Goal: Task Accomplishment & Management: Use online tool/utility

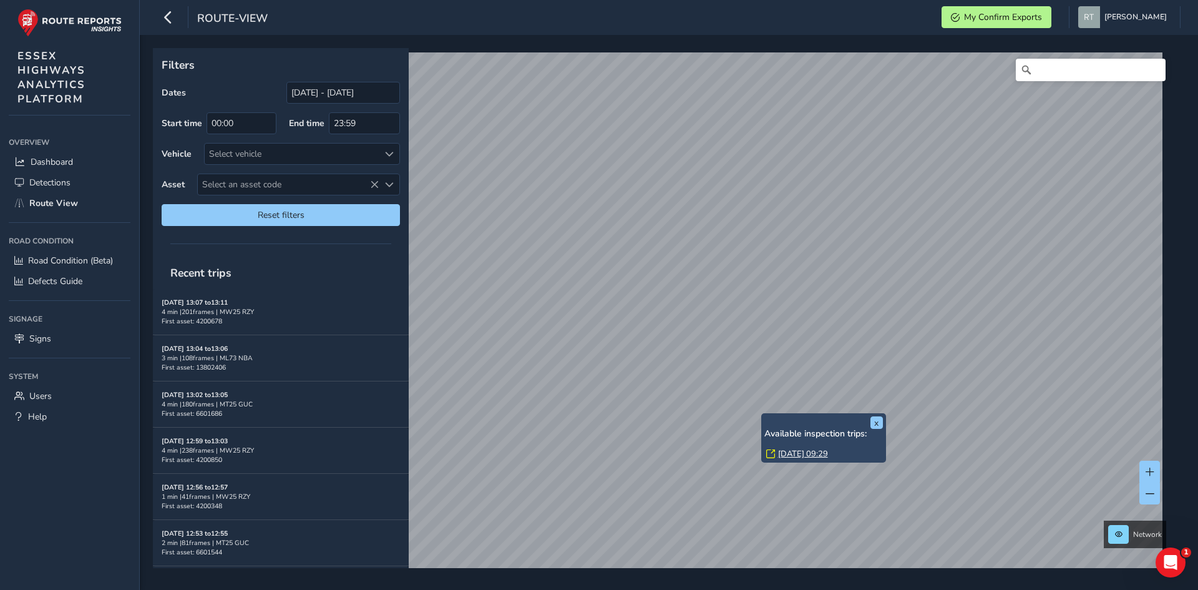
click at [793, 456] on link "Thu, 31 Jul, 09:29" at bounding box center [803, 453] width 50 height 11
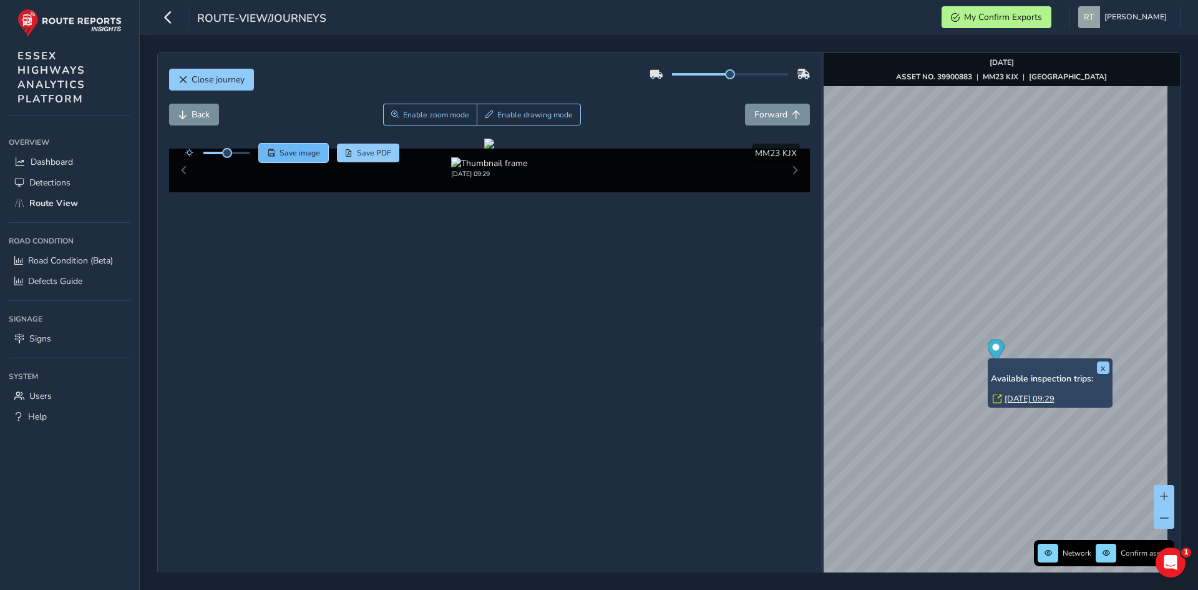
click at [306, 144] on button "Save image" at bounding box center [293, 153] width 69 height 19
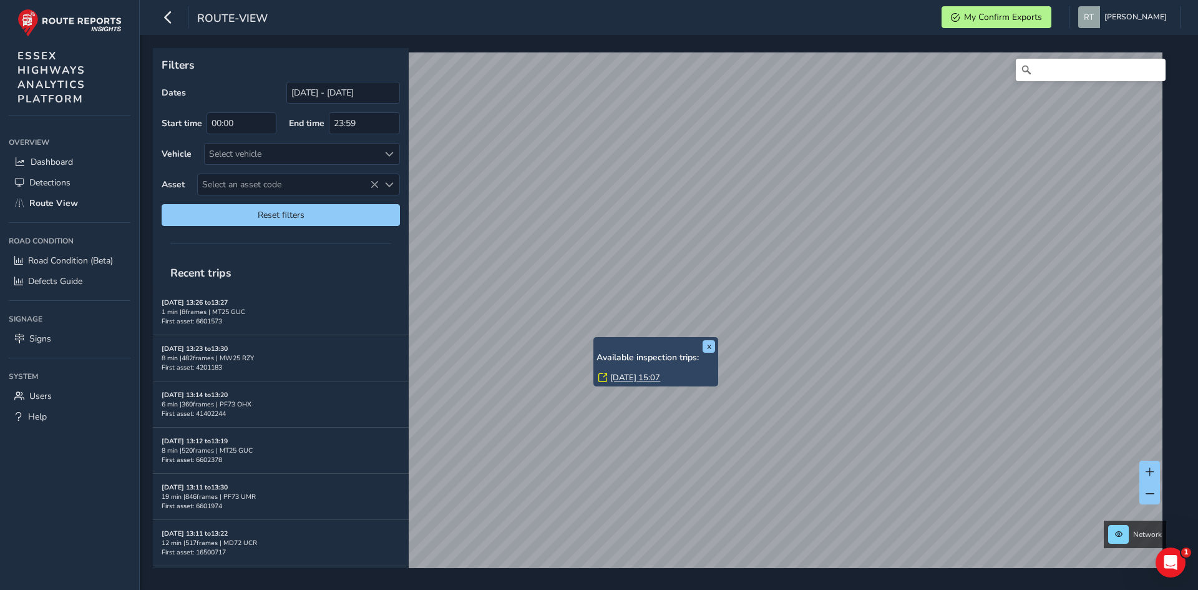
click at [618, 374] on link "Thu, 14 Aug, 15:07" at bounding box center [635, 377] width 50 height 11
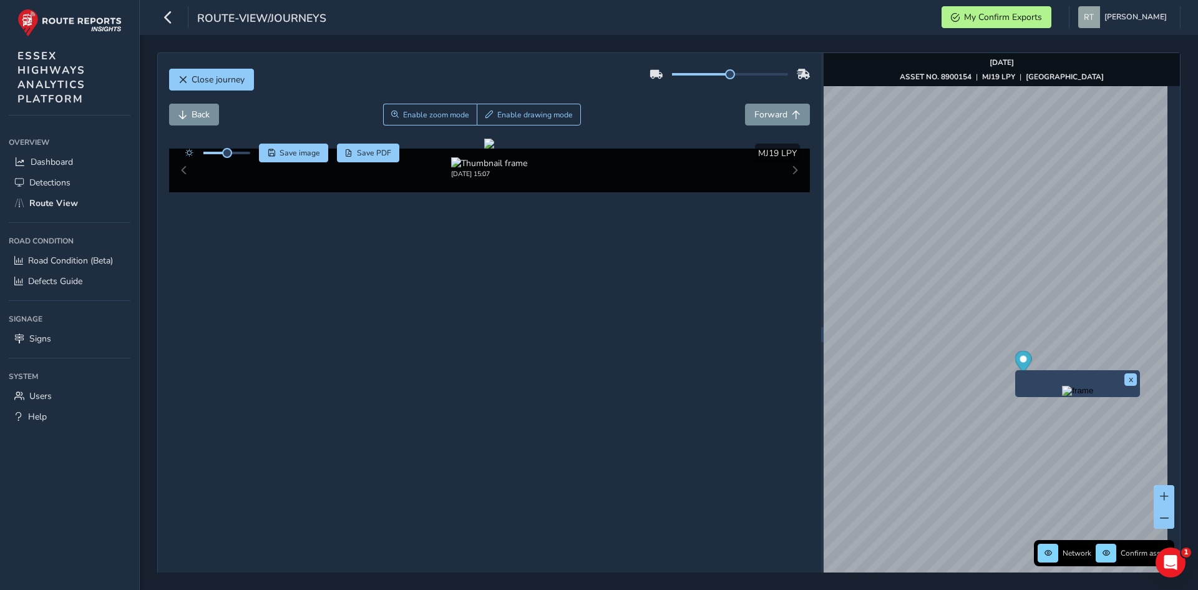
click at [1015, 364] on icon "Map marker" at bounding box center [1023, 362] width 17 height 22
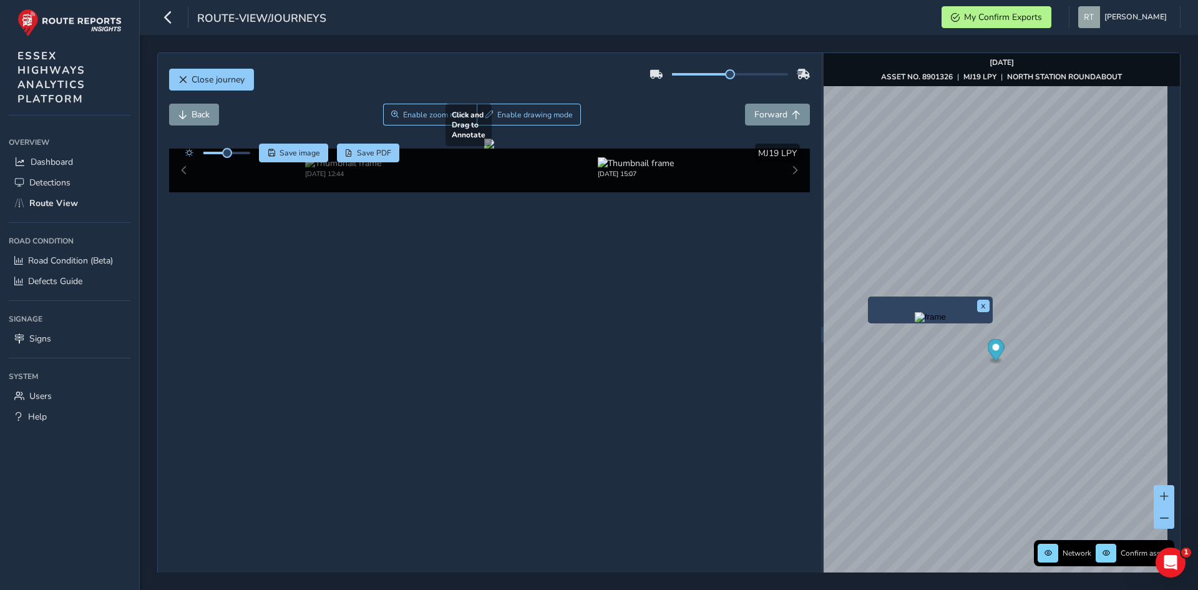
drag, startPoint x: 421, startPoint y: 323, endPoint x: 458, endPoint y: 290, distance: 49.9
click at [484, 149] on div at bounding box center [489, 144] width 10 height 10
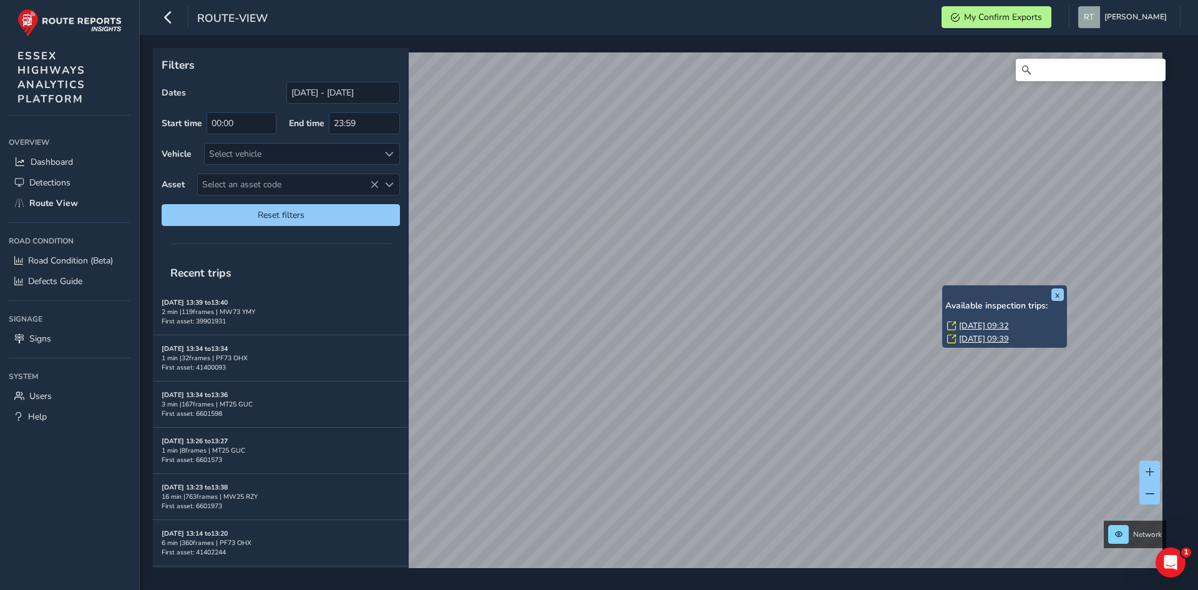
click at [972, 325] on link "[DATE] 09:32" at bounding box center [984, 325] width 50 height 11
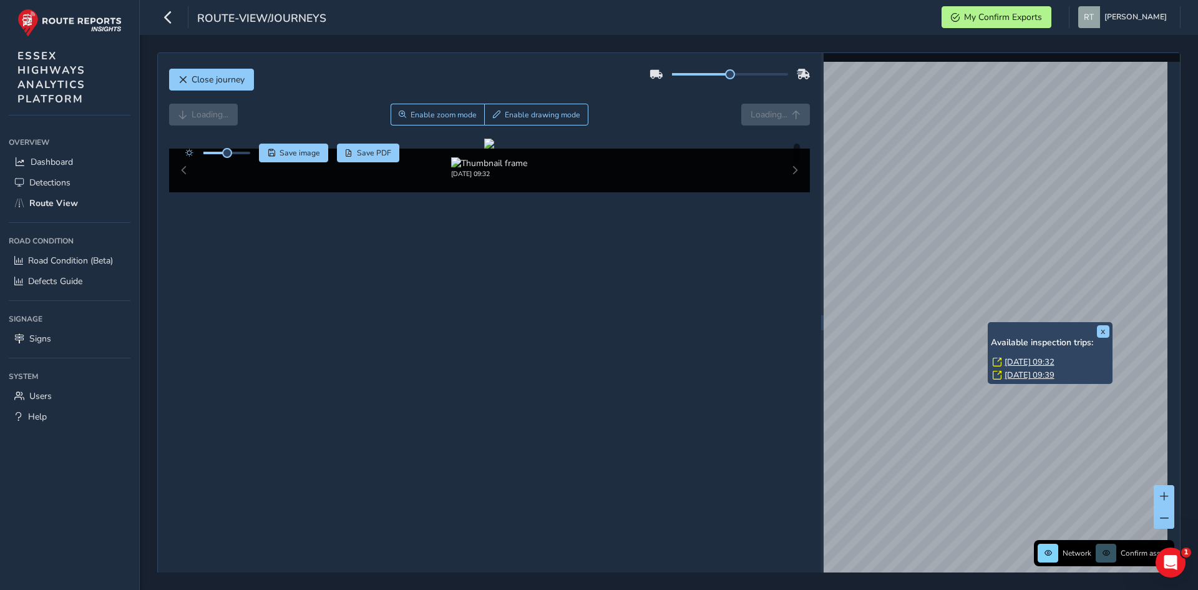
click at [1014, 361] on link "Mon, 11 Aug, 09:32" at bounding box center [1030, 361] width 50 height 11
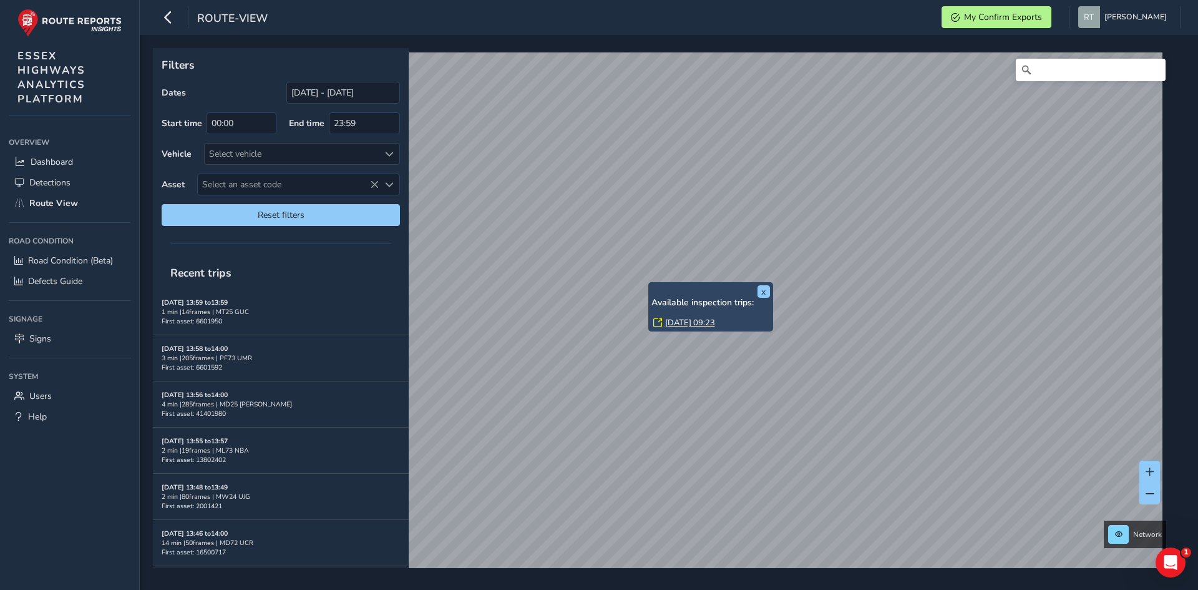
click at [683, 318] on link "Mon, 11 Aug, 09:23" at bounding box center [690, 322] width 50 height 11
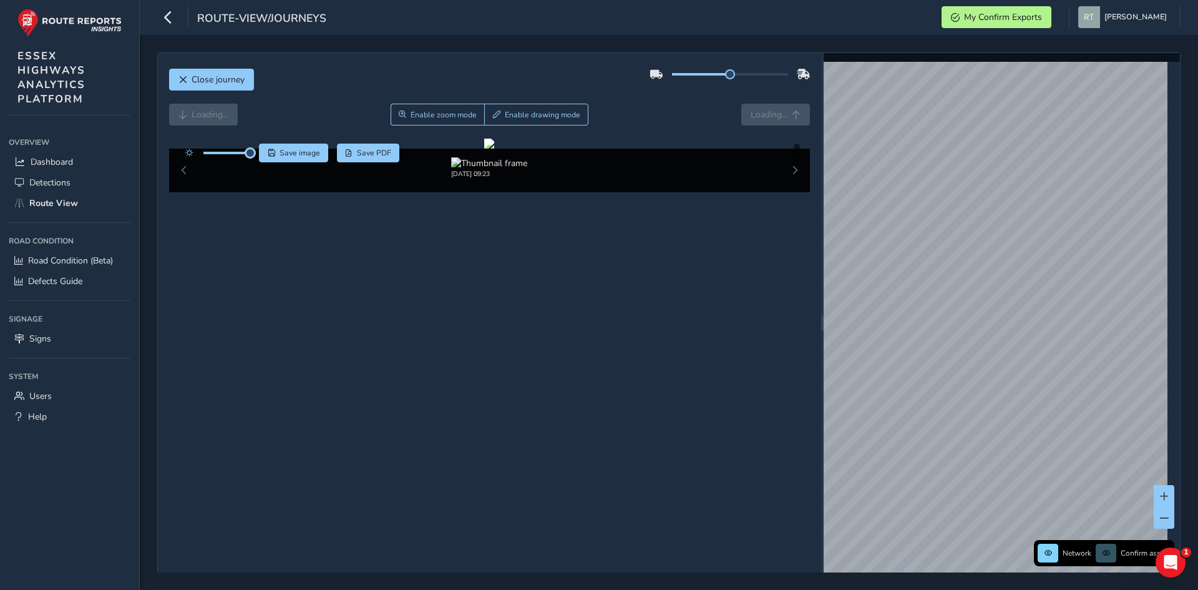
drag, startPoint x: 226, startPoint y: 153, endPoint x: 255, endPoint y: 155, distance: 29.4
click at [255, 155] on div "Save image Save PDF" at bounding box center [289, 153] width 221 height 19
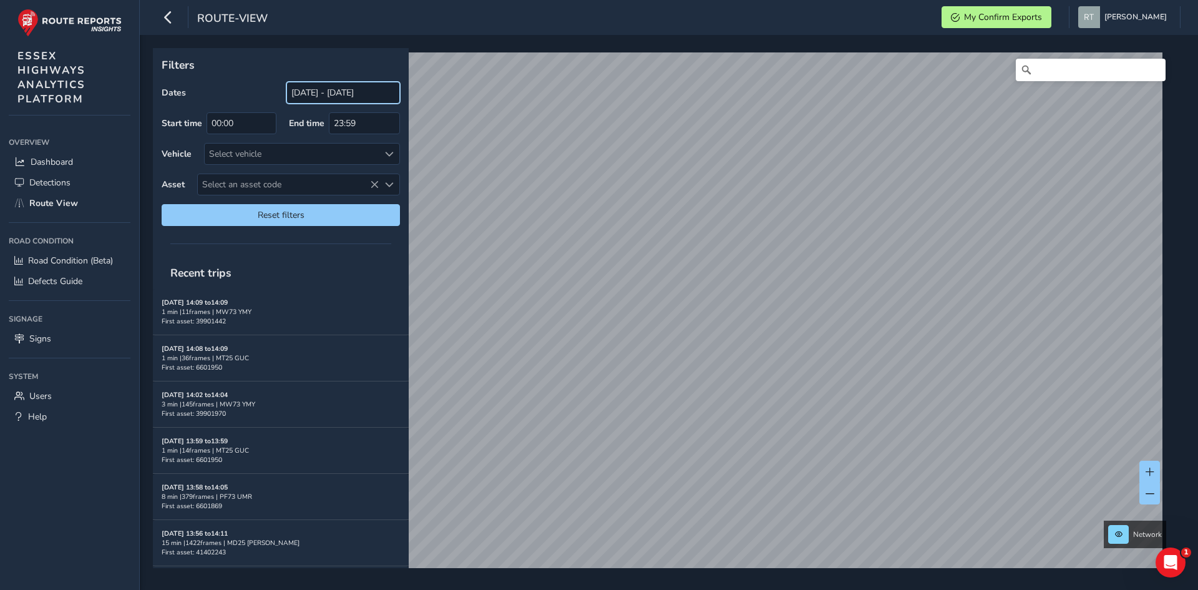
click at [337, 95] on input "[DATE] - [DATE]" at bounding box center [343, 93] width 114 height 22
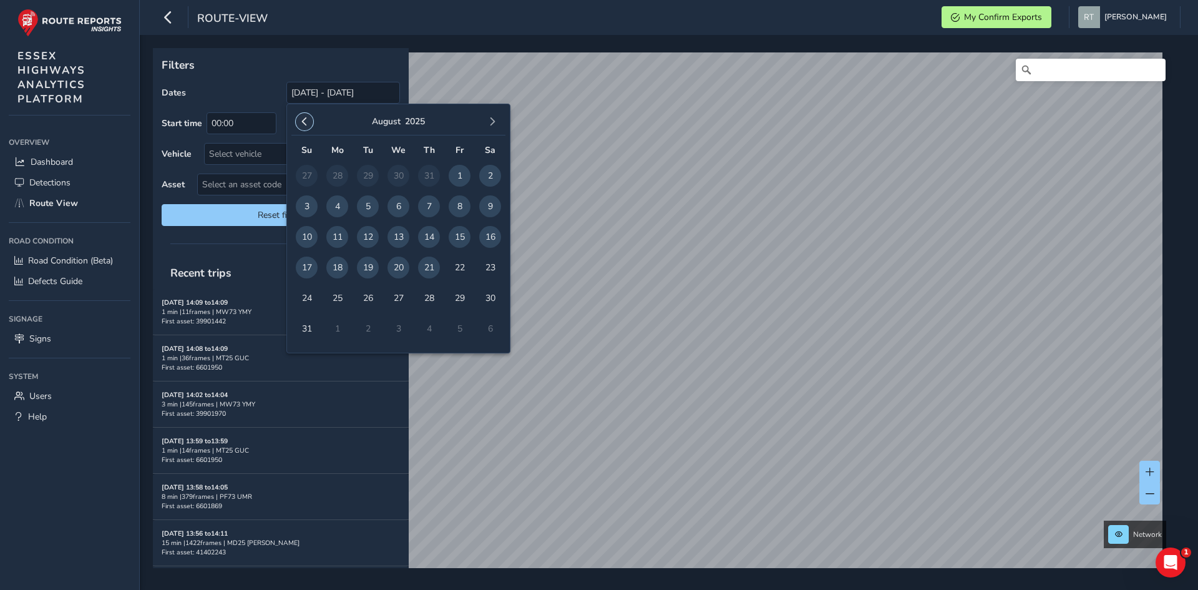
click at [304, 120] on span "button" at bounding box center [304, 121] width 9 height 9
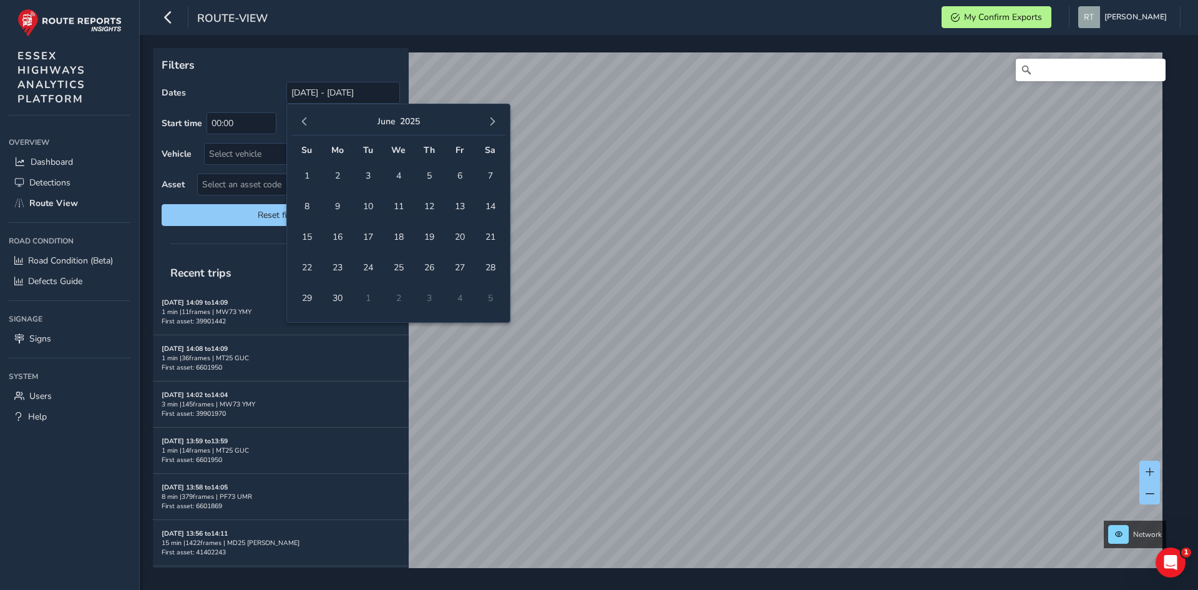
click at [304, 120] on span "button" at bounding box center [304, 121] width 9 height 9
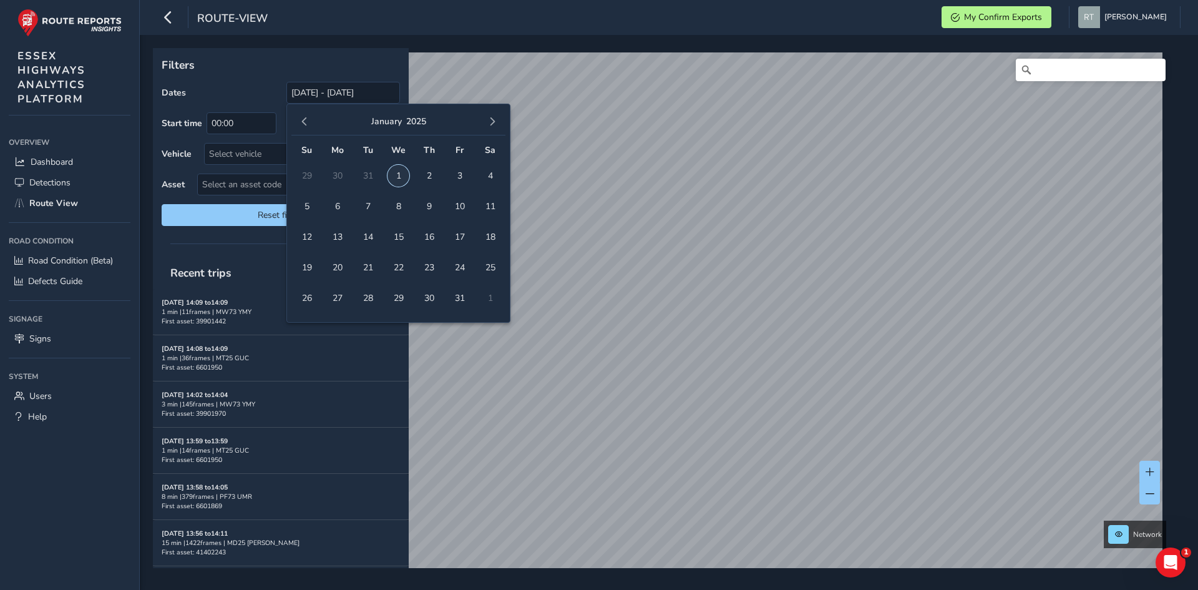
click at [398, 183] on span "1" at bounding box center [399, 176] width 22 height 22
click at [496, 126] on span "button" at bounding box center [492, 121] width 9 height 9
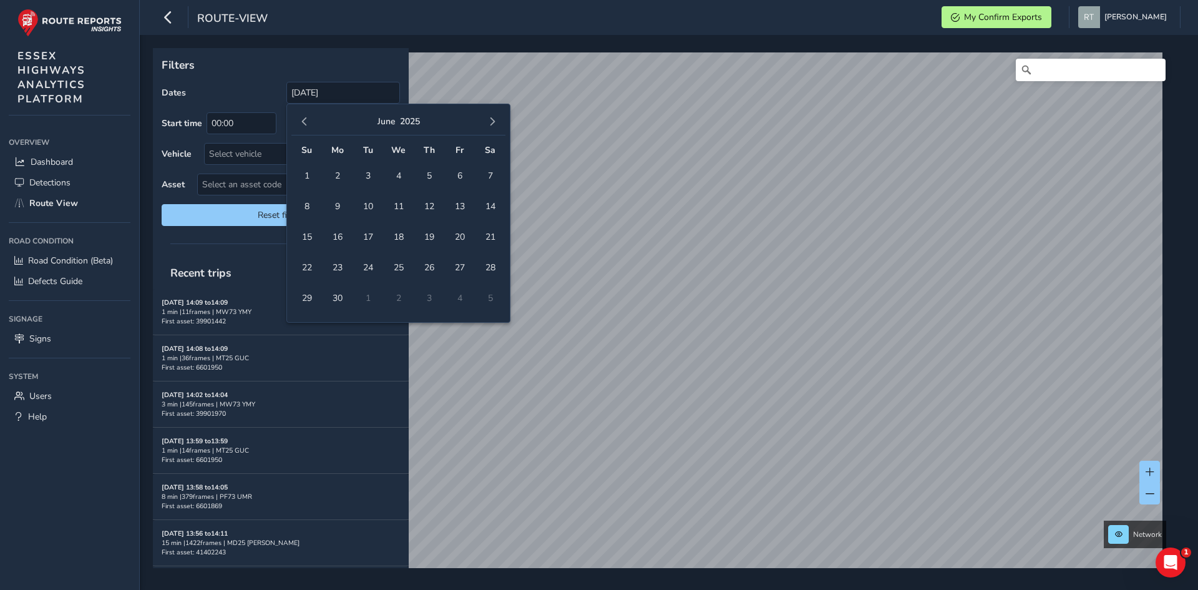
click at [496, 126] on span "button" at bounding box center [492, 121] width 9 height 9
click at [490, 266] on span "23" at bounding box center [490, 268] width 22 height 22
type input "01/01/2025 - 23/08/2025"
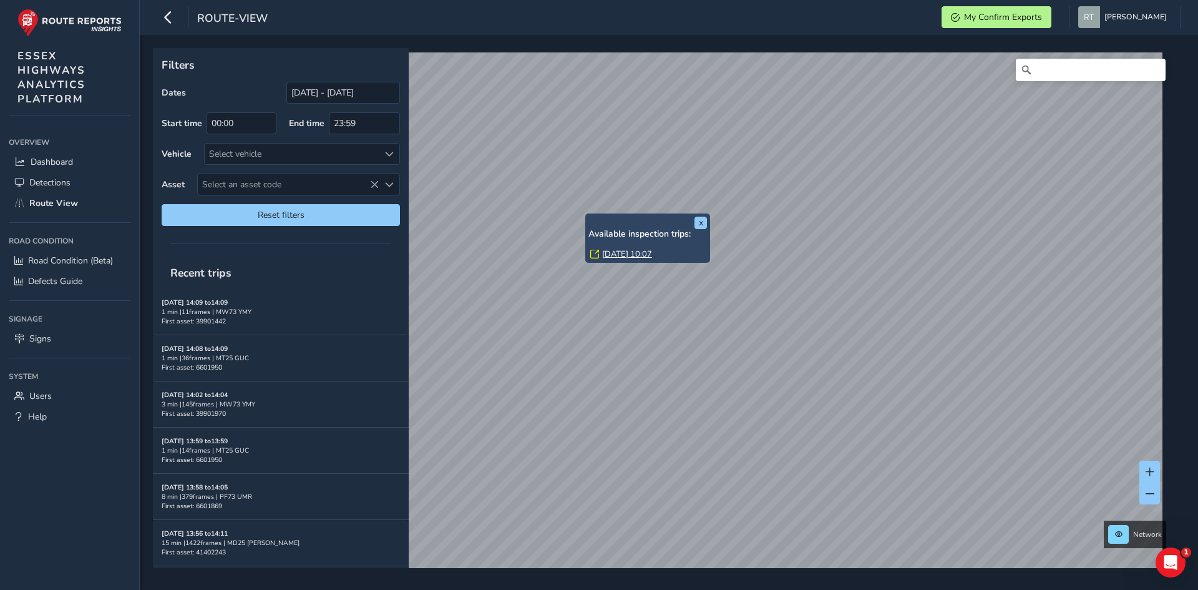
click at [613, 255] on link "Thu, 27 Feb, 10:07" at bounding box center [627, 253] width 50 height 11
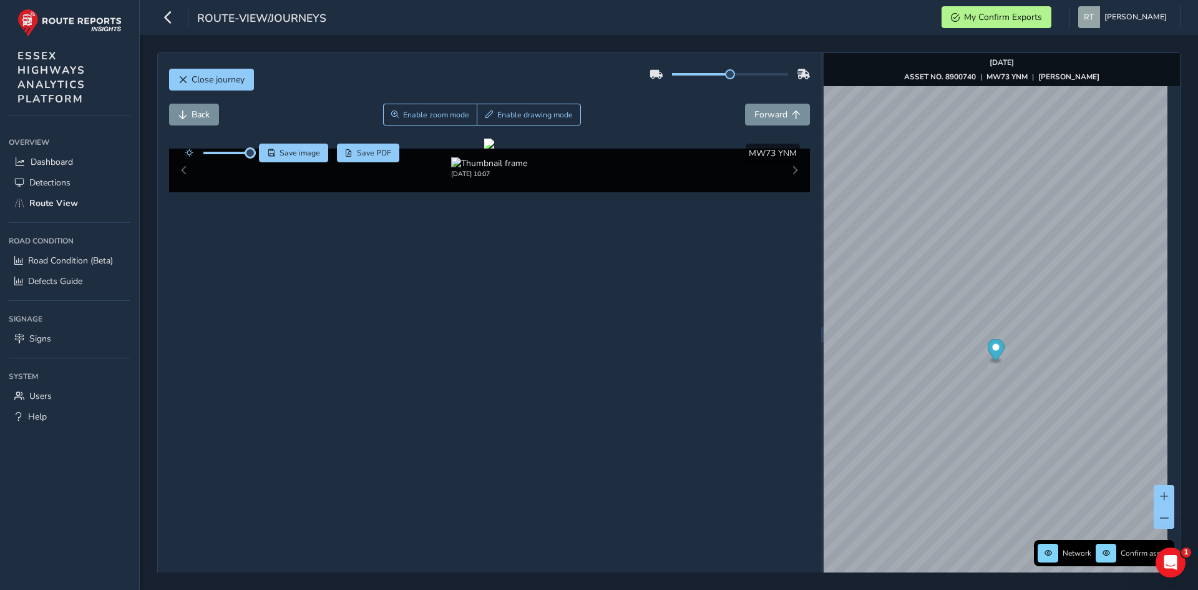
drag, startPoint x: 230, startPoint y: 152, endPoint x: 258, endPoint y: 150, distance: 28.1
click at [258, 150] on div "Save image Save PDF" at bounding box center [289, 153] width 221 height 19
click at [484, 149] on div at bounding box center [489, 144] width 10 height 10
click at [303, 153] on span "Save image" at bounding box center [300, 153] width 41 height 10
click at [82, 584] on div "Overview Overview Dashboard Detections Route View Road Condition Road Condition…" at bounding box center [69, 357] width 139 height 466
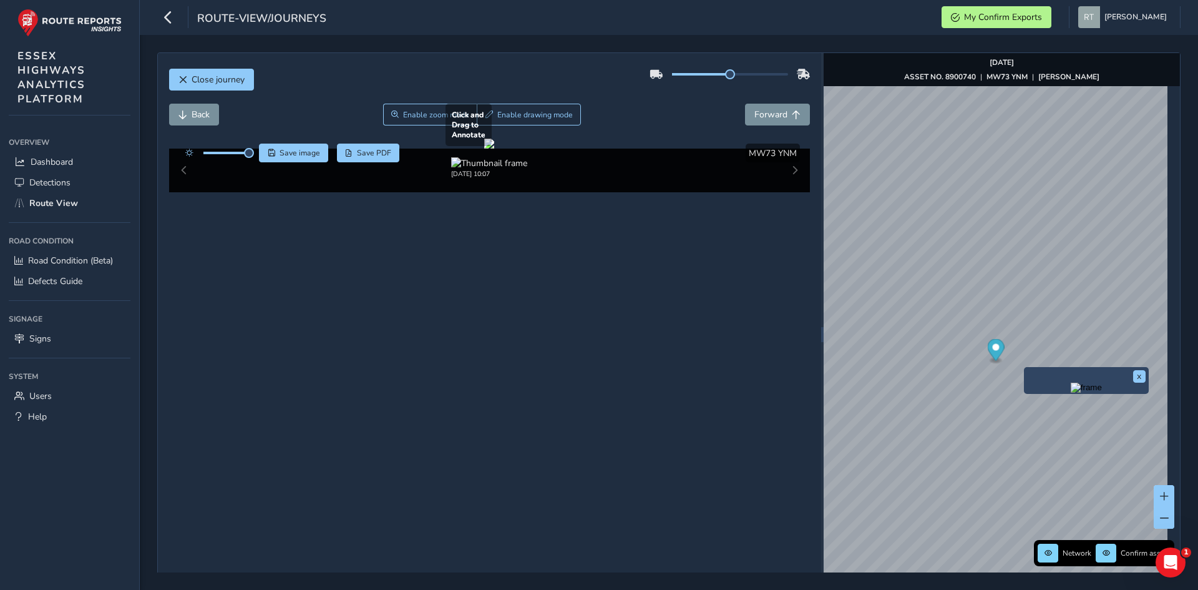
drag, startPoint x: 396, startPoint y: 305, endPoint x: 466, endPoint y: 302, distance: 70.0
click at [484, 149] on div at bounding box center [489, 144] width 10 height 10
click at [291, 155] on span "Save image" at bounding box center [300, 153] width 41 height 10
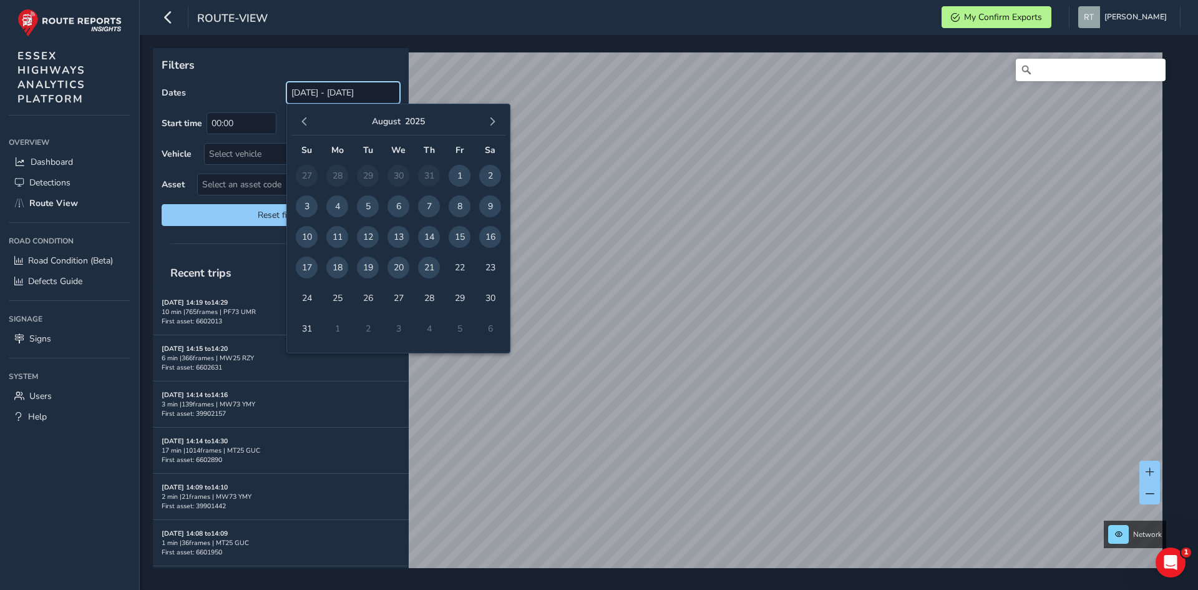
click at [311, 99] on input "[DATE] - [DATE]" at bounding box center [343, 93] width 114 height 22
click at [311, 125] on button "button" at bounding box center [304, 121] width 17 height 17
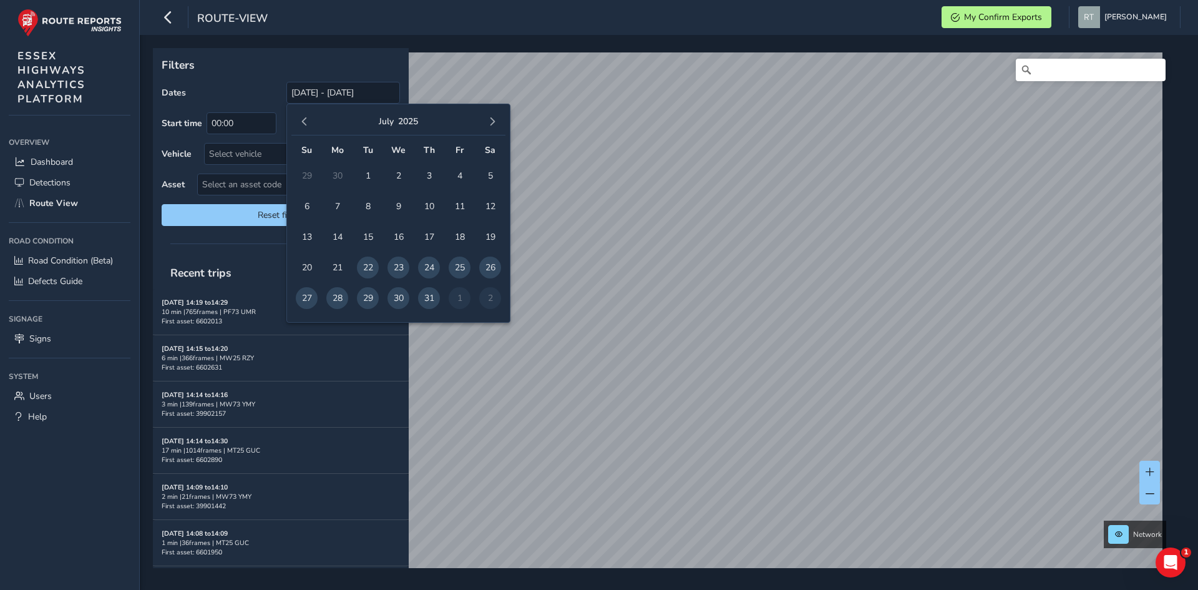
click at [311, 125] on button "button" at bounding box center [304, 121] width 17 height 17
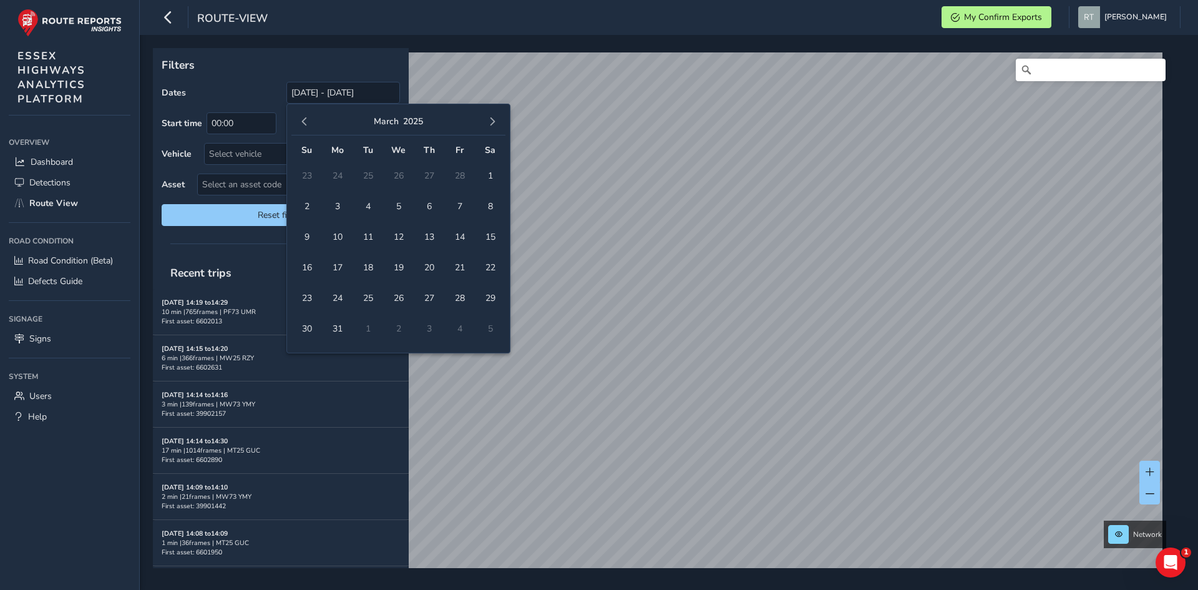
click at [311, 125] on button "button" at bounding box center [304, 121] width 17 height 17
click at [489, 178] on span "1" at bounding box center [490, 176] width 22 height 22
click at [496, 127] on button "button" at bounding box center [492, 121] width 17 height 17
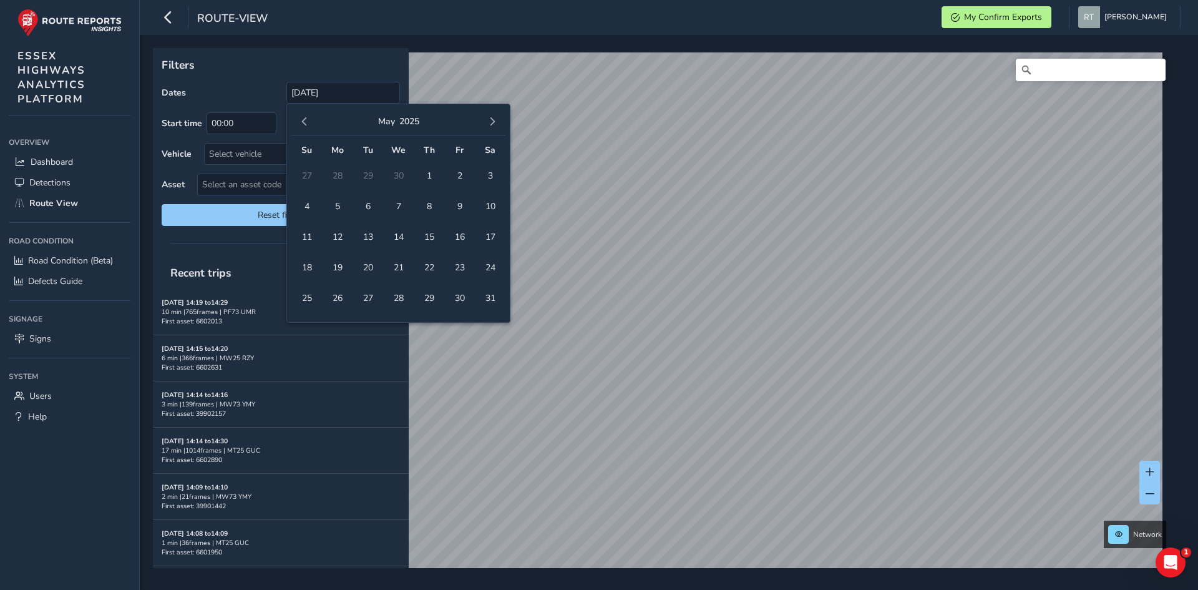
click at [496, 127] on button "button" at bounding box center [492, 121] width 17 height 17
click at [489, 176] on span "4" at bounding box center [490, 176] width 22 height 22
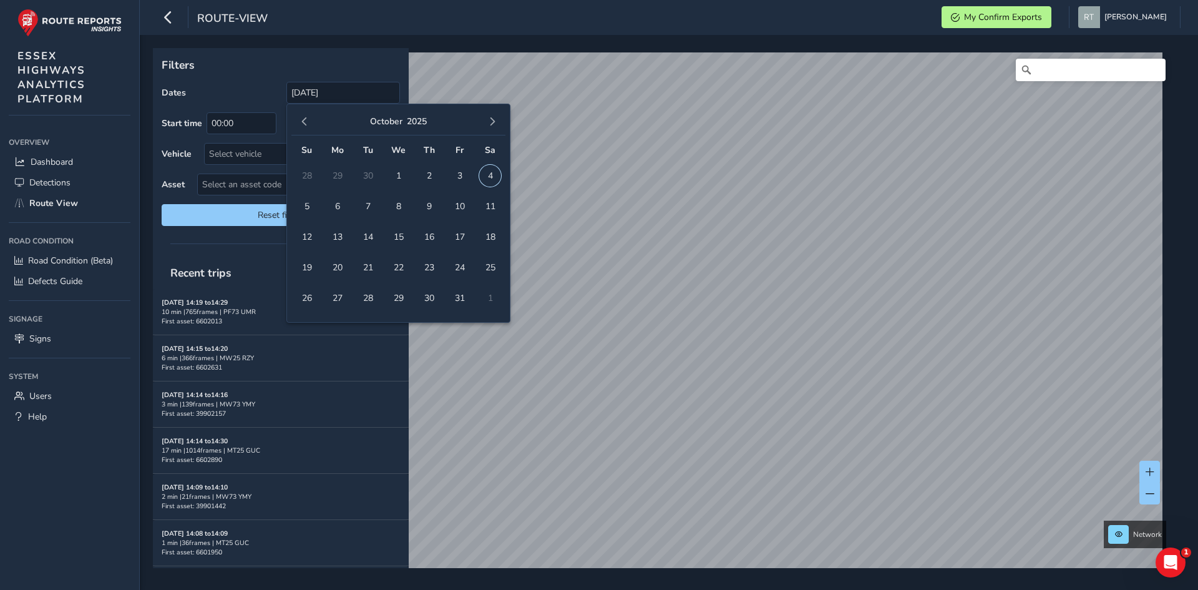
type input "[DATE] - [DATE]"
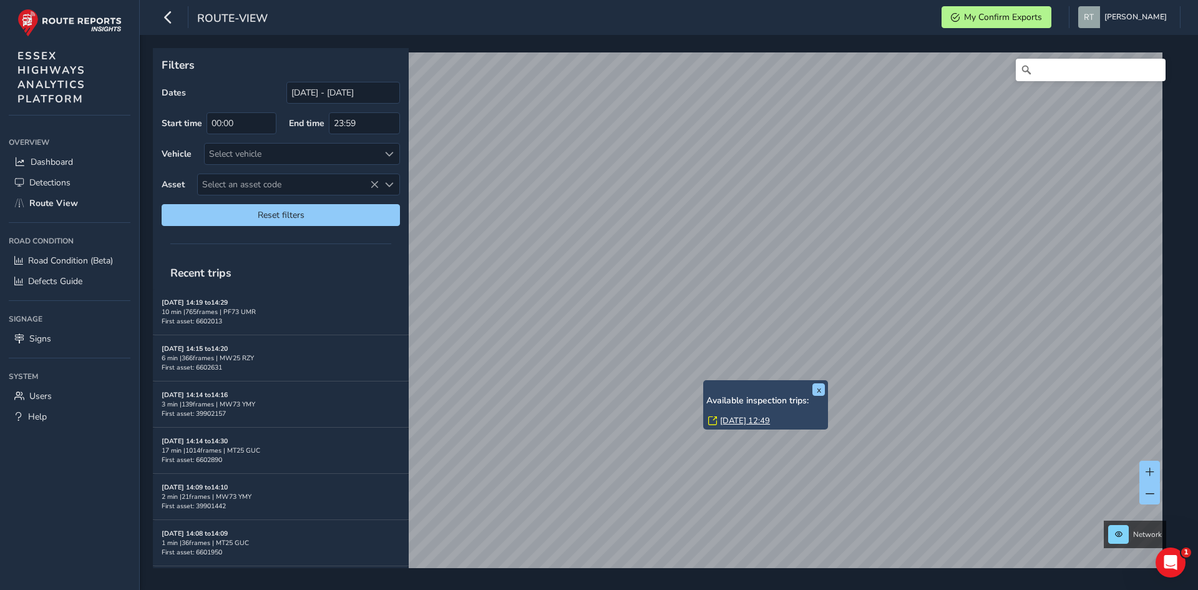
click at [751, 419] on link "Mon, 7 Apr, 12:49" at bounding box center [745, 420] width 50 height 11
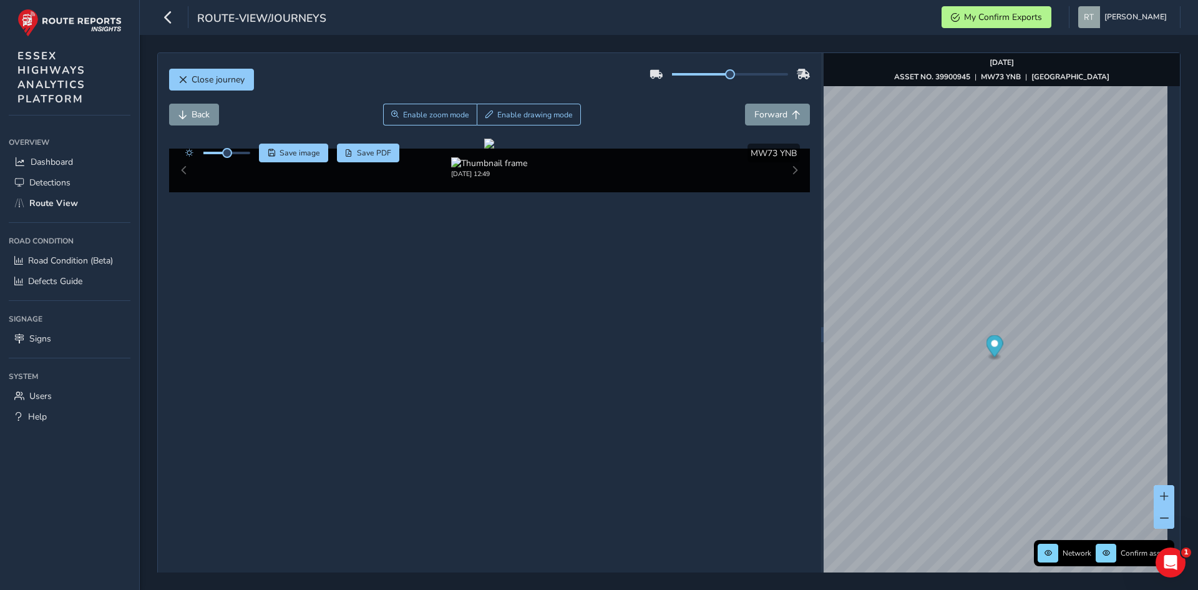
click at [992, 351] on icon "Map marker" at bounding box center [994, 346] width 17 height 22
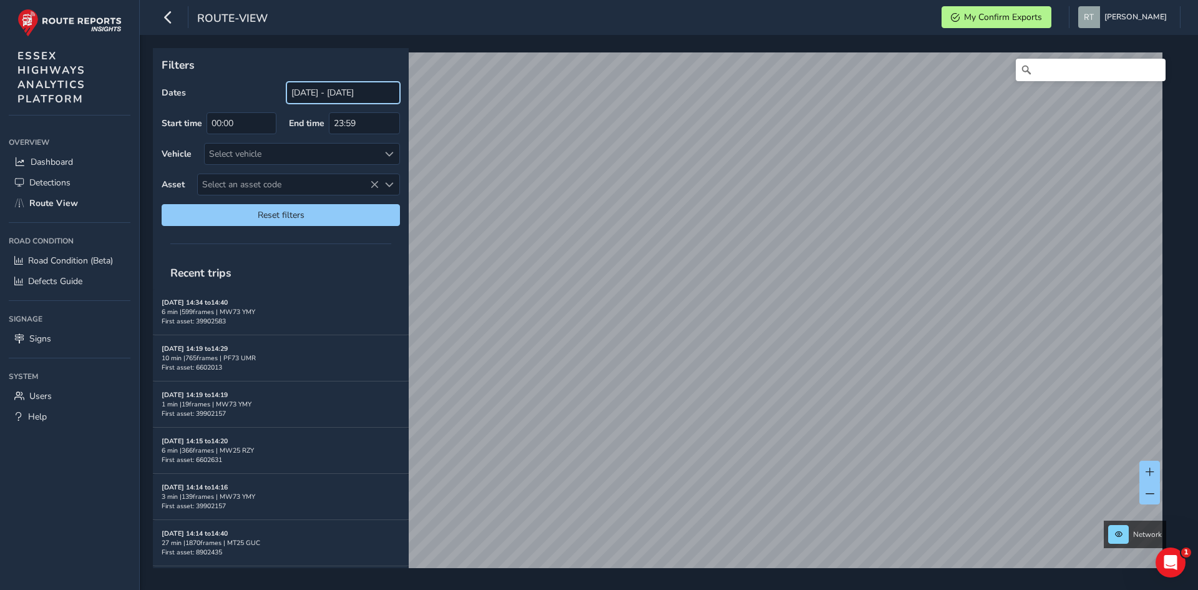
click at [336, 92] on input "[DATE] - [DATE]" at bounding box center [343, 93] width 114 height 22
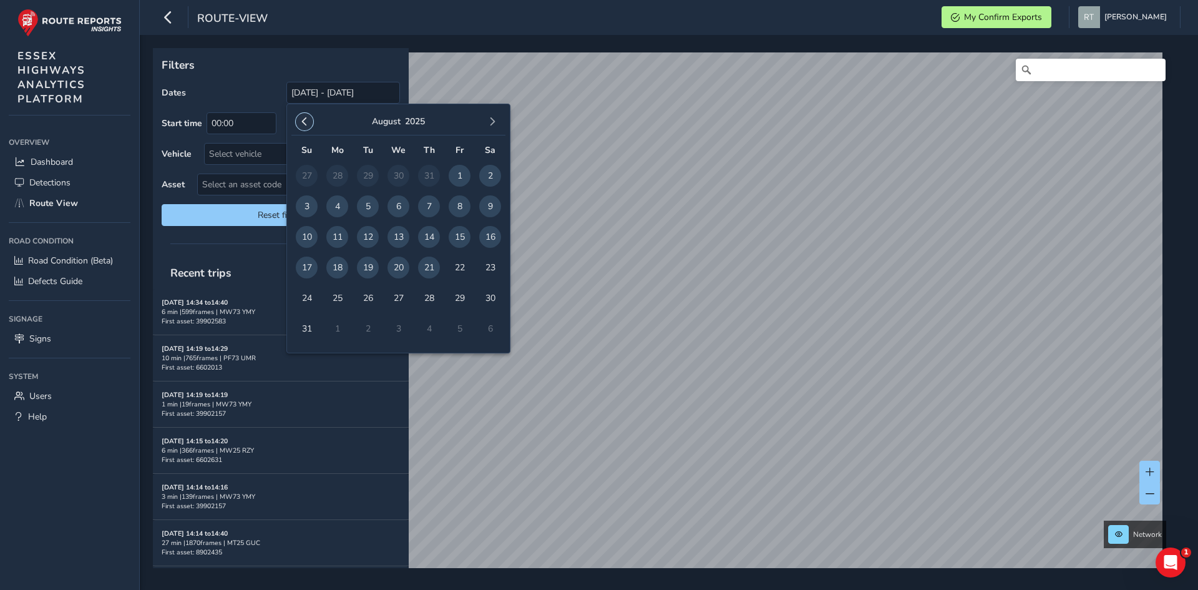
click at [303, 120] on span "button" at bounding box center [304, 121] width 9 height 9
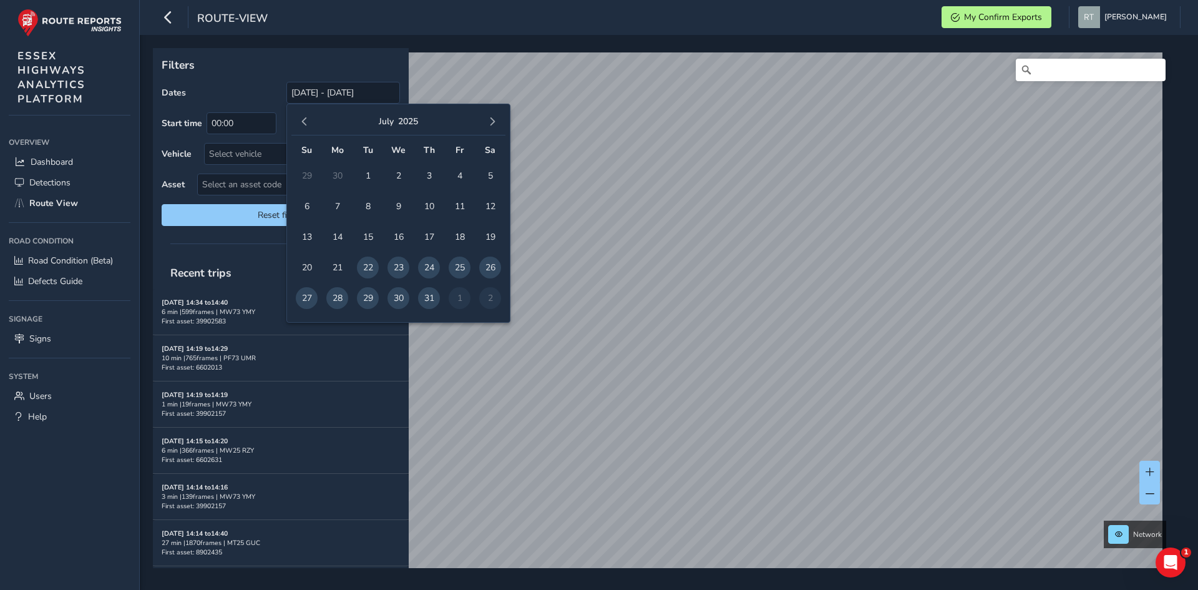
click at [303, 120] on span "button" at bounding box center [304, 121] width 9 height 9
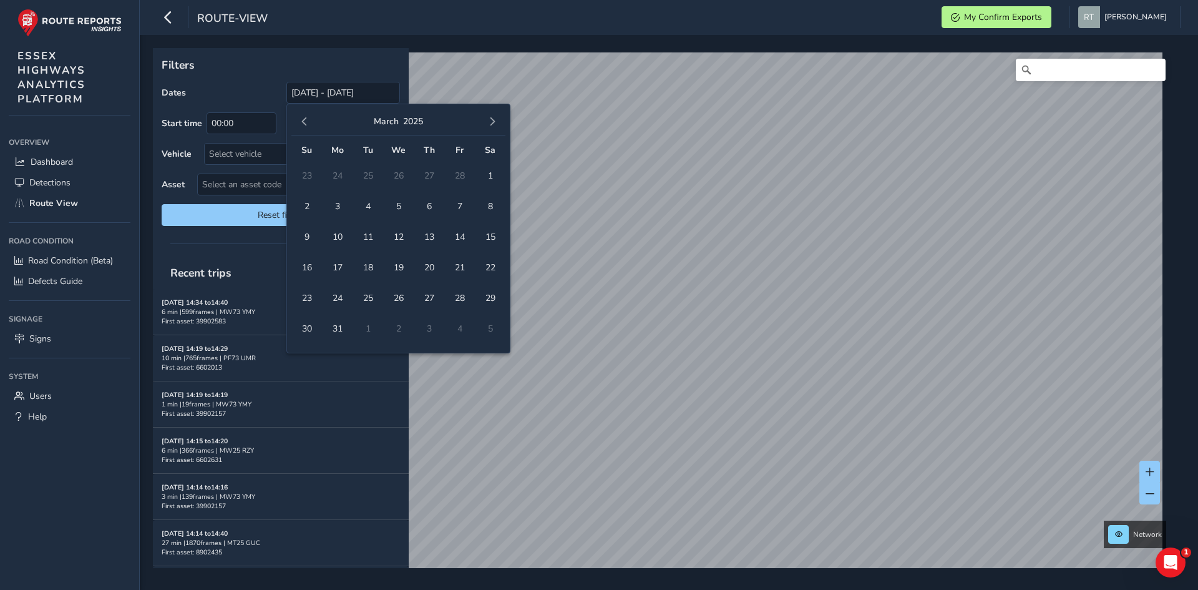
click at [303, 120] on span "button" at bounding box center [304, 121] width 9 height 9
click at [404, 181] on span "1" at bounding box center [399, 176] width 22 height 22
click at [492, 125] on span "button" at bounding box center [492, 121] width 9 height 9
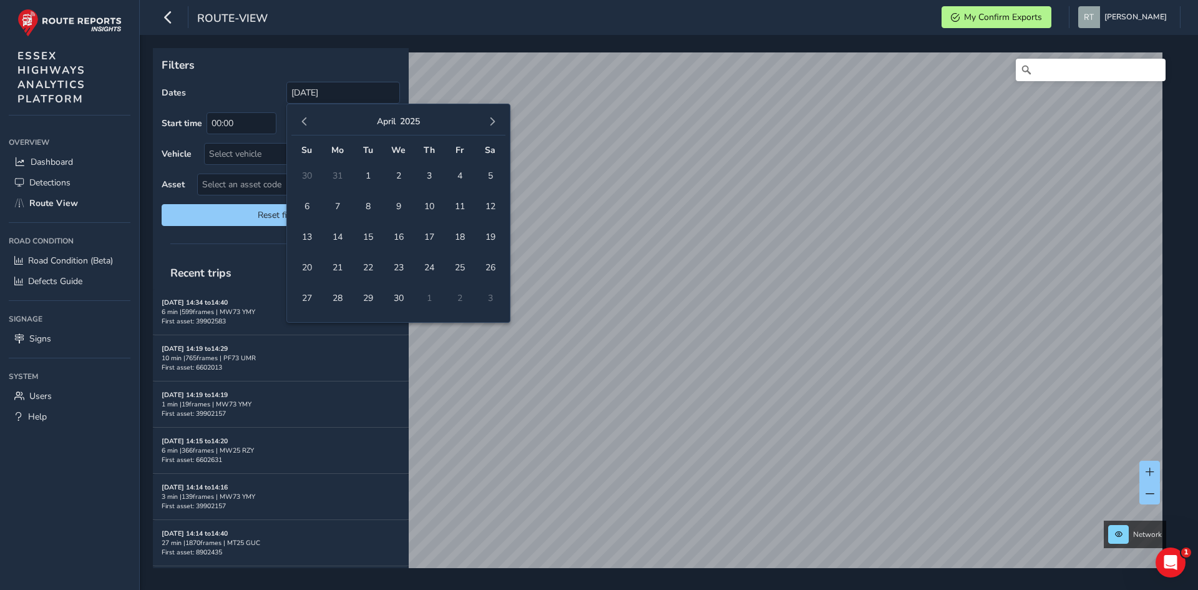
click at [492, 125] on span "button" at bounding box center [492, 121] width 9 height 9
click at [492, 179] on span "6" at bounding box center [490, 176] width 22 height 22
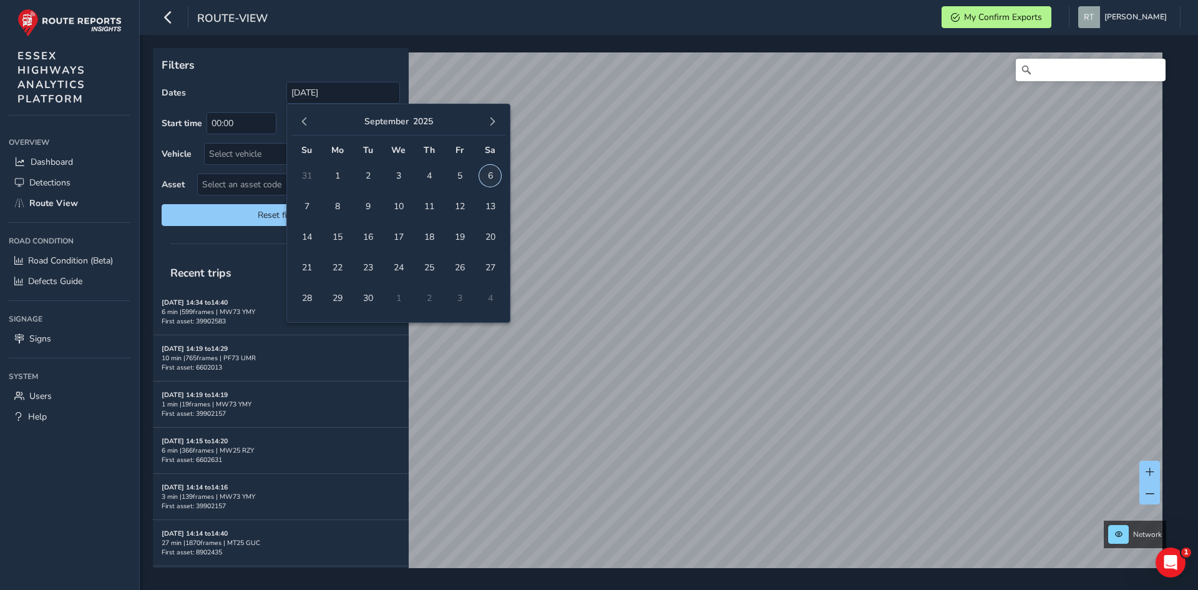
type input "01/01/2025 - 06/09/2025"
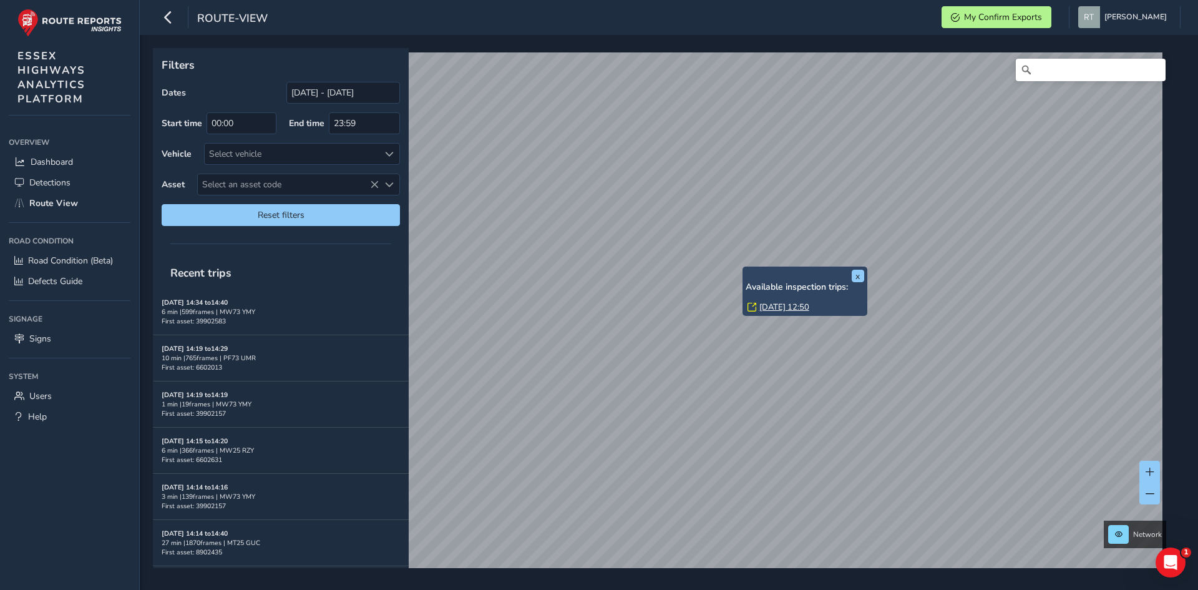
click at [773, 304] on link "Mon, 7 Apr, 12:50" at bounding box center [785, 306] width 50 height 11
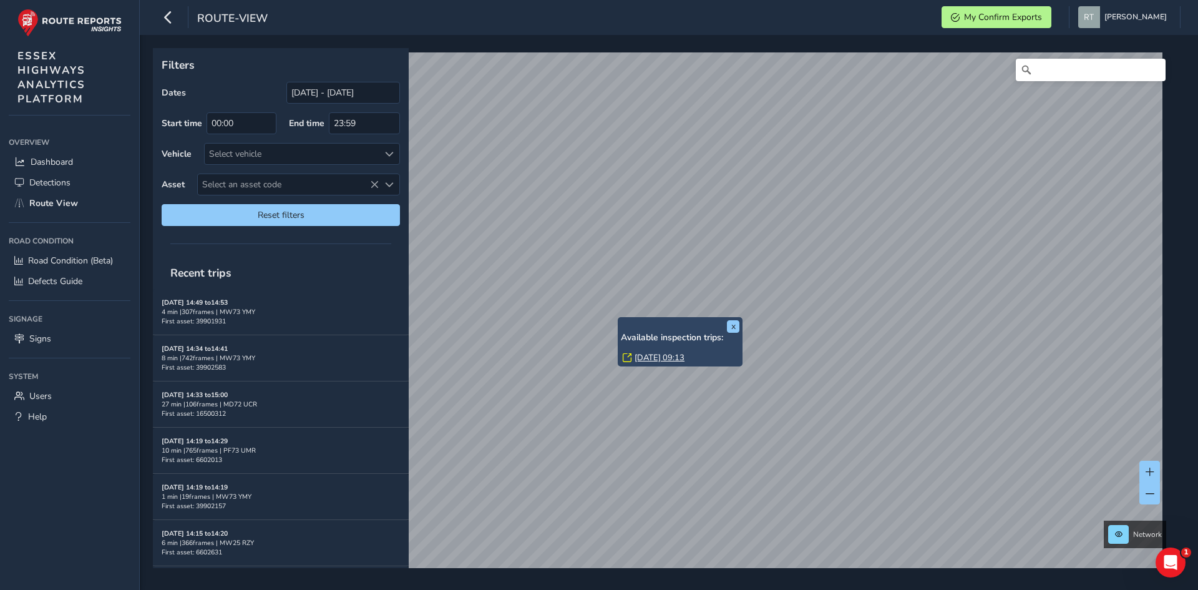
click at [634, 357] on div "[DATE] 09:13" at bounding box center [681, 357] width 117 height 11
click at [649, 356] on link "[DATE] 09:13" at bounding box center [660, 357] width 50 height 11
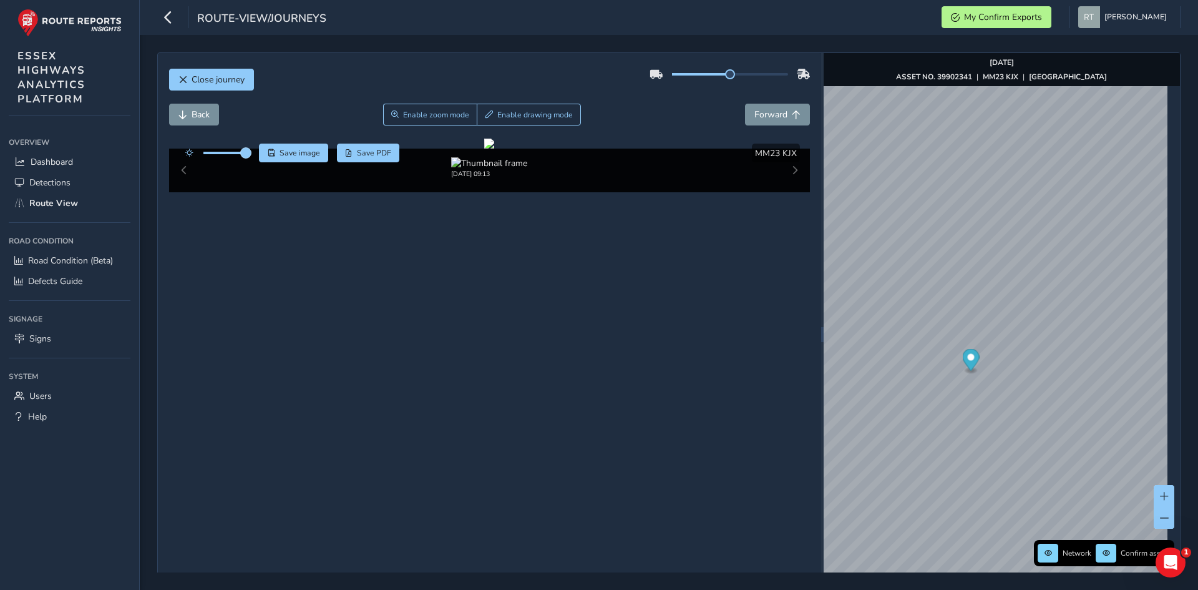
drag, startPoint x: 227, startPoint y: 153, endPoint x: 246, endPoint y: 155, distance: 18.9
click at [246, 155] on span at bounding box center [246, 153] width 10 height 10
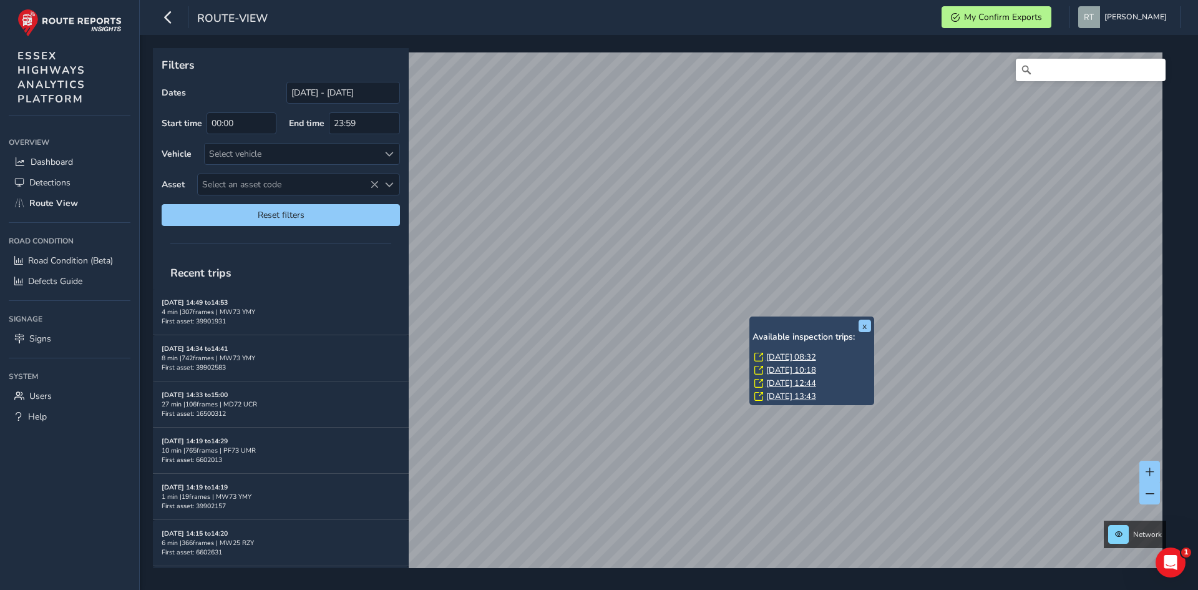
click at [782, 352] on link "[DATE] 08:32" at bounding box center [791, 356] width 50 height 11
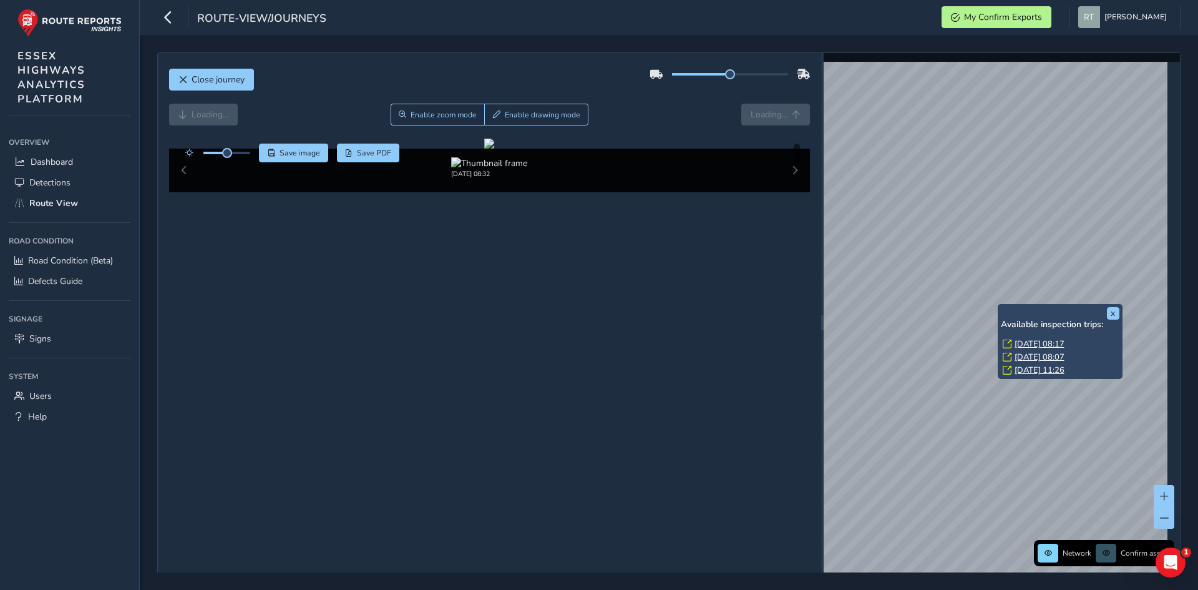
click at [1042, 346] on link "Mon, 11 Aug, 08:17" at bounding box center [1040, 343] width 50 height 11
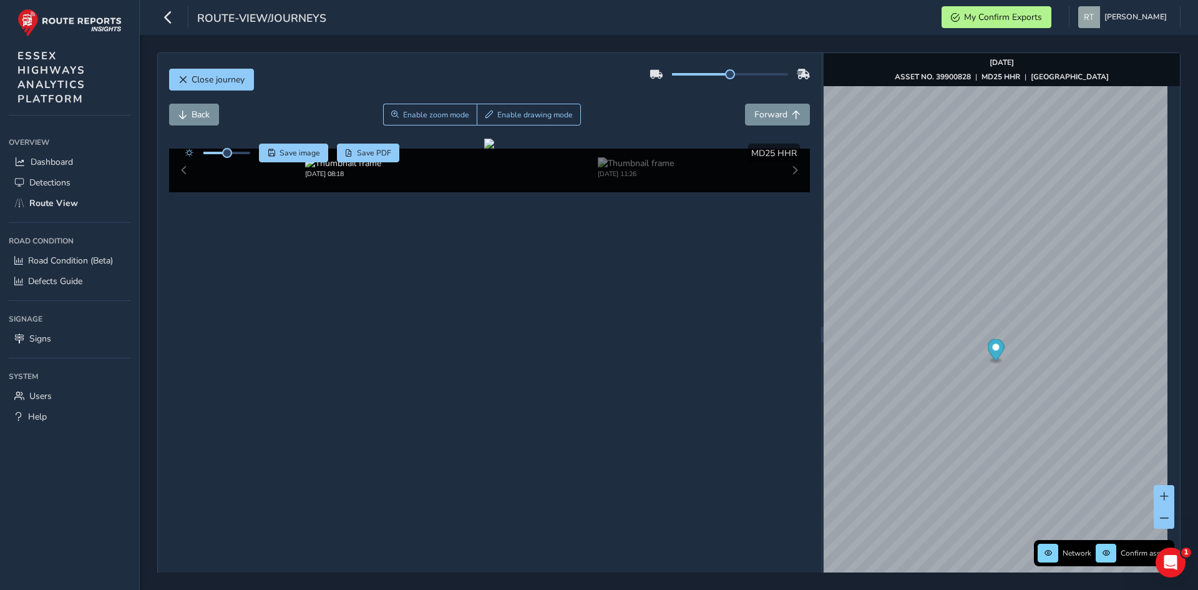
click at [993, 343] on icon "Map marker" at bounding box center [995, 350] width 17 height 22
drag, startPoint x: 226, startPoint y: 153, endPoint x: 250, endPoint y: 152, distance: 23.7
click at [250, 152] on span at bounding box center [250, 153] width 10 height 10
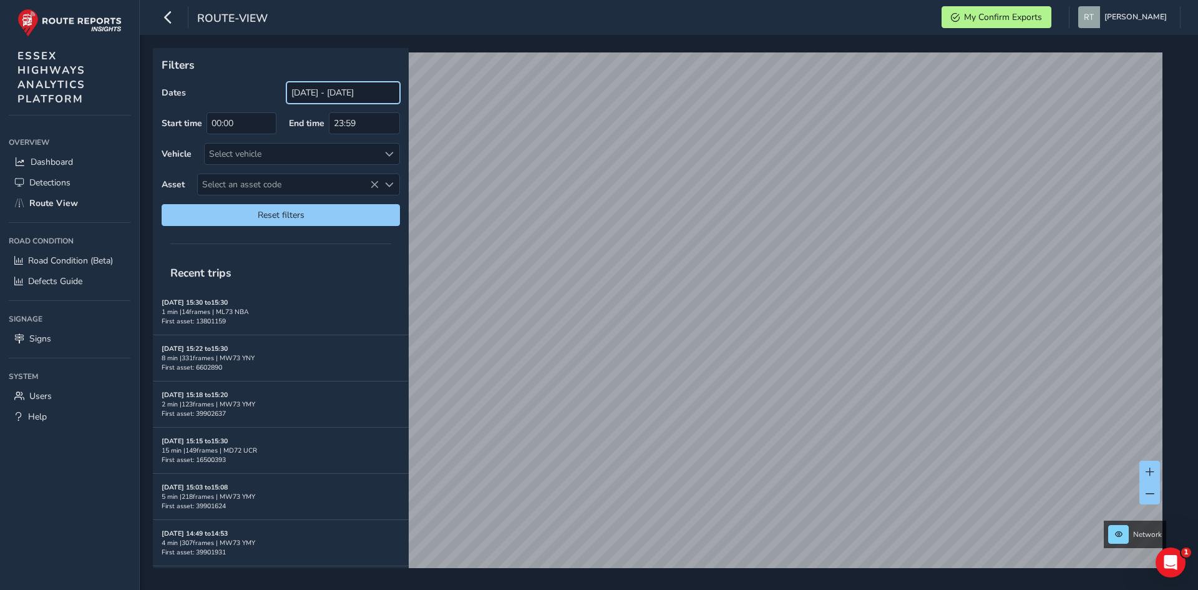
click at [331, 86] on input "[DATE] - [DATE]" at bounding box center [343, 93] width 114 height 22
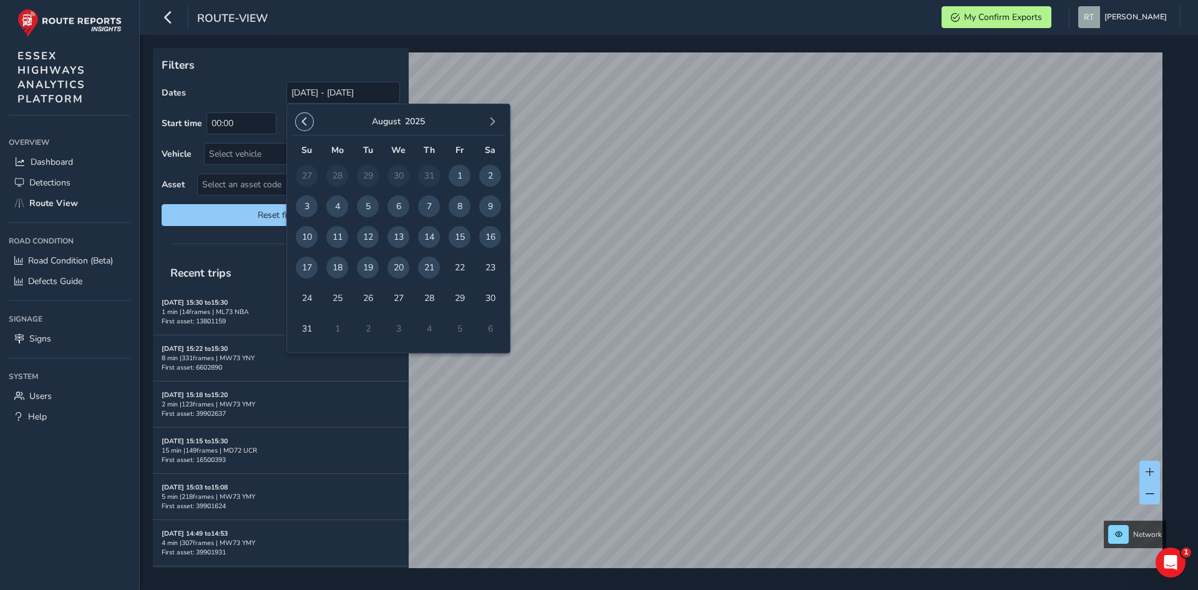
click at [303, 121] on span "button" at bounding box center [304, 121] width 9 height 9
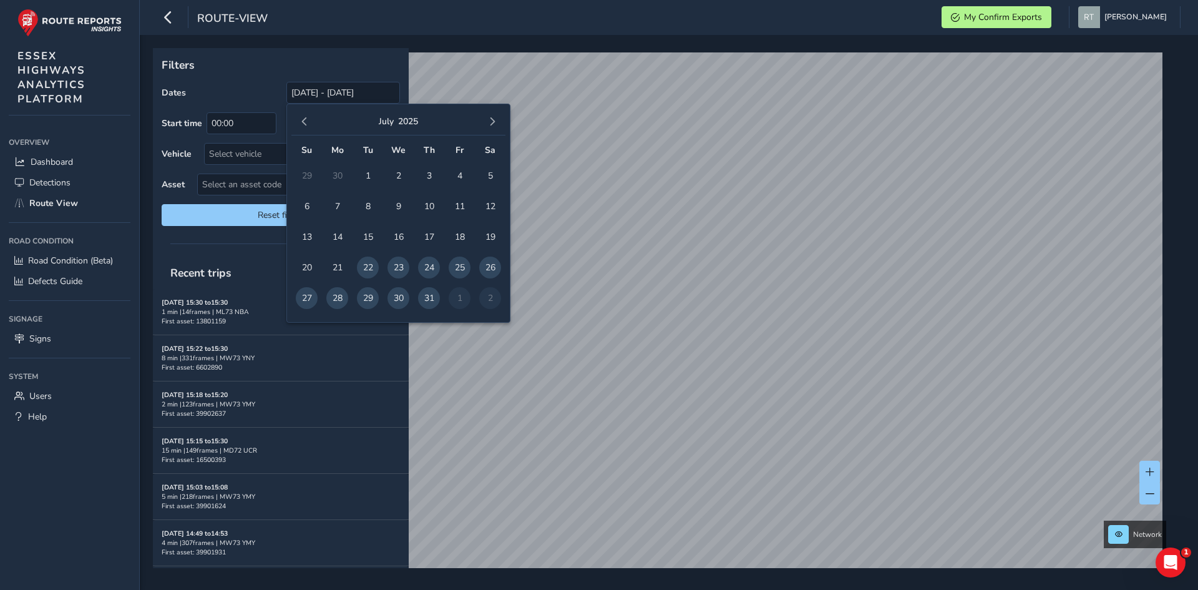
click at [303, 121] on span "button" at bounding box center [304, 121] width 9 height 9
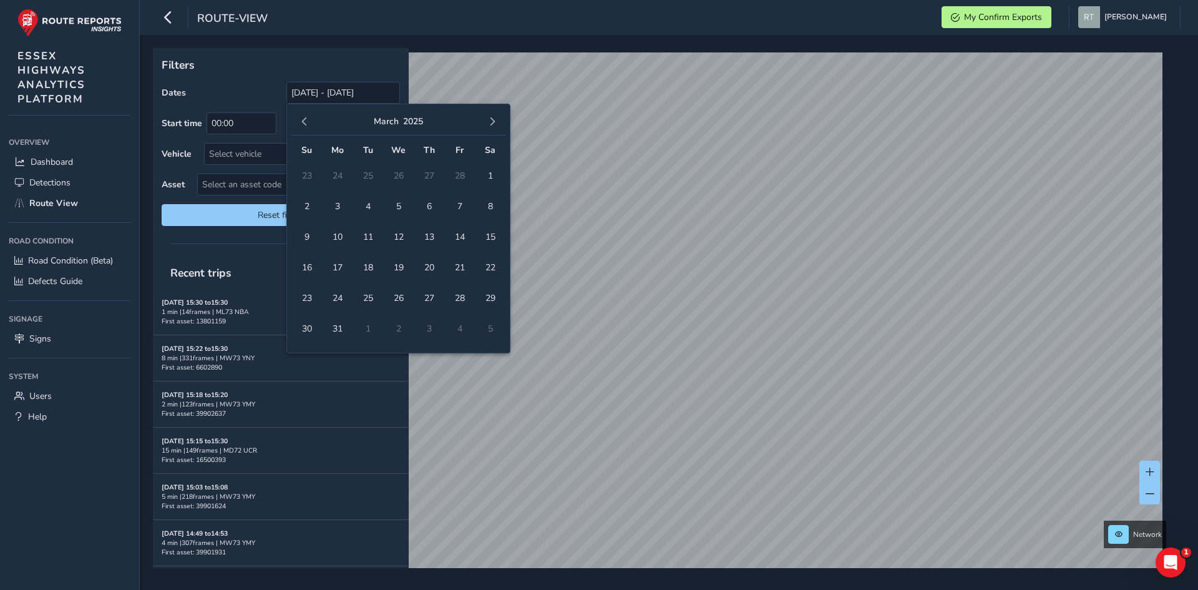
click at [303, 121] on span "button" at bounding box center [304, 121] width 9 height 9
click at [403, 173] on span "1" at bounding box center [399, 176] width 22 height 22
click at [496, 119] on span "button" at bounding box center [492, 121] width 9 height 9
click at [497, 119] on button "button" at bounding box center [492, 121] width 17 height 17
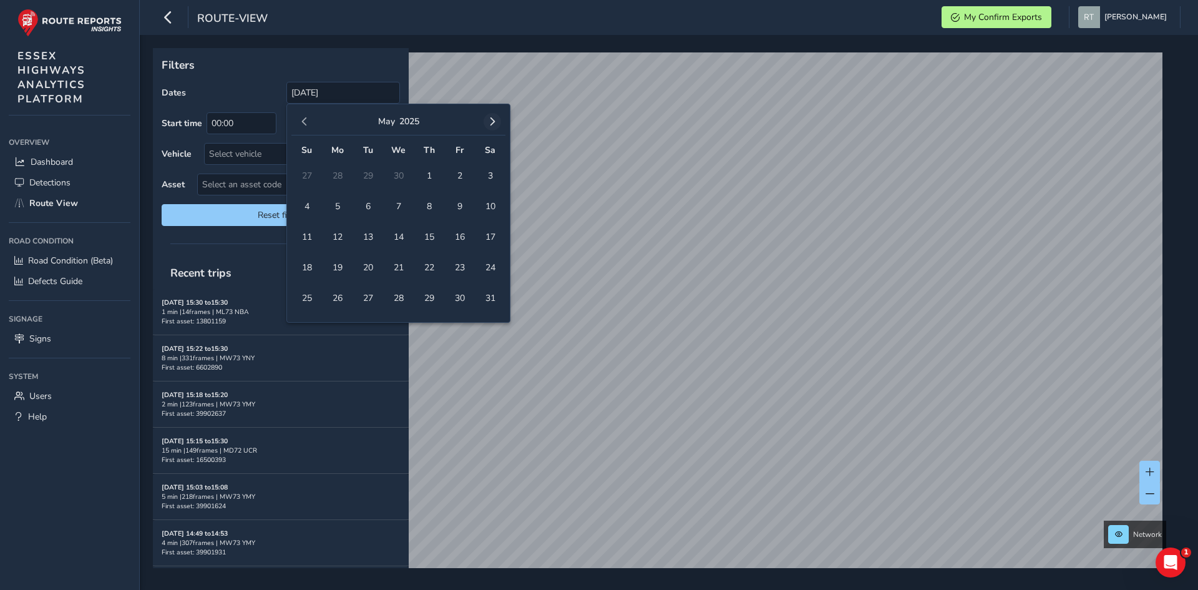
click at [497, 119] on button "button" at bounding box center [492, 121] width 17 height 17
click at [488, 266] on span "23" at bounding box center [490, 268] width 22 height 22
type input "01/01/2025 - 23/08/2025"
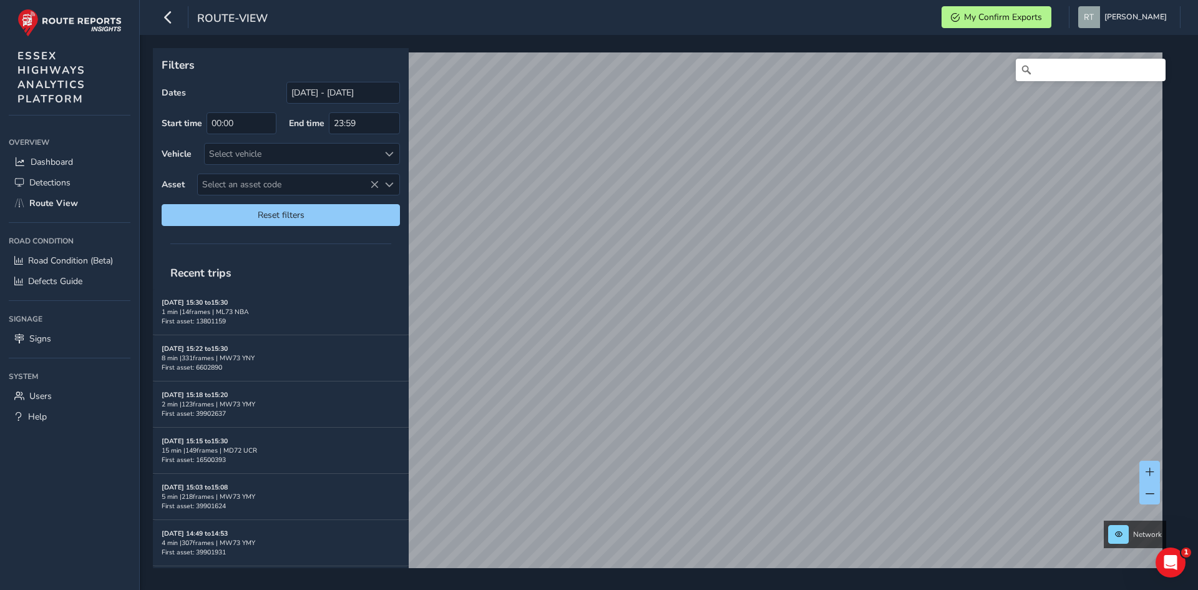
scroll to position [19, 0]
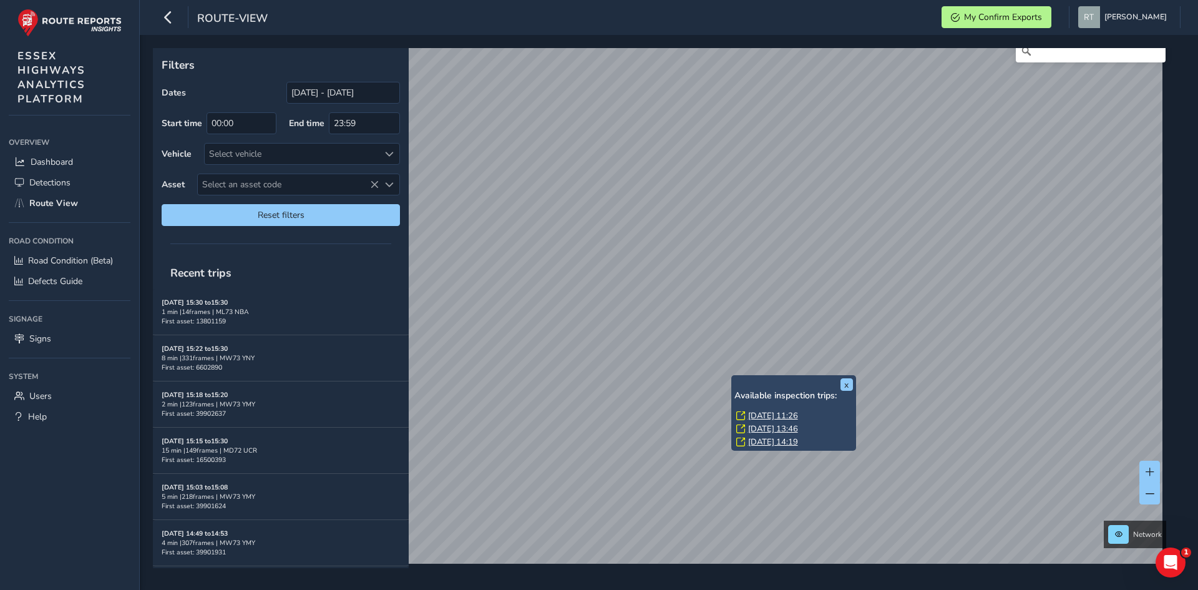
click at [751, 414] on link "Thu, 22 May, 11:26" at bounding box center [773, 415] width 50 height 11
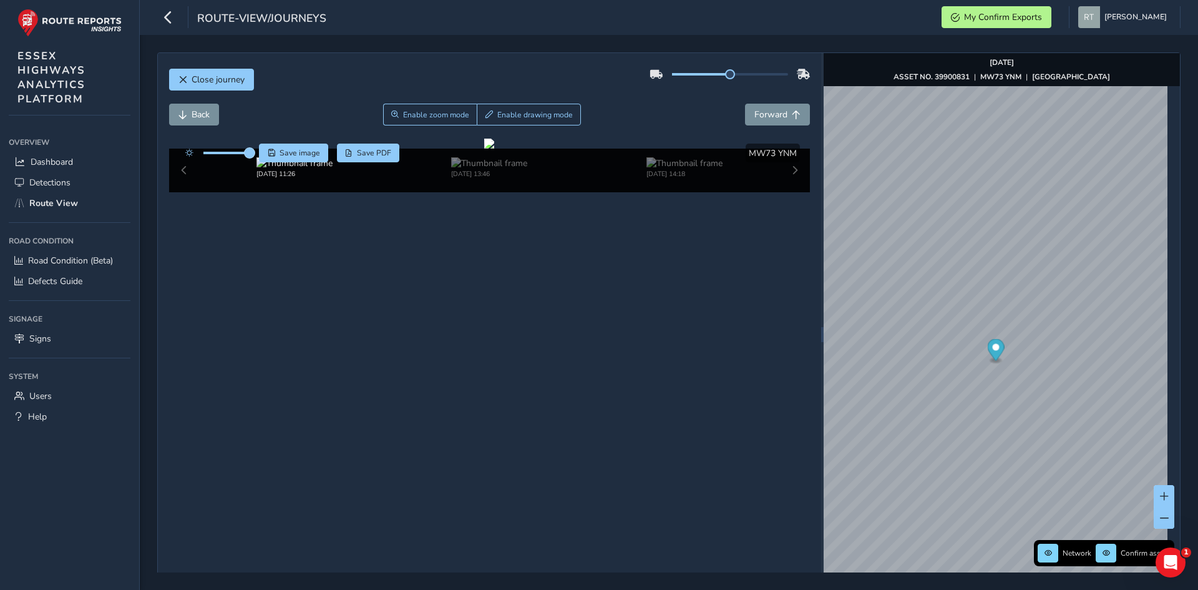
drag, startPoint x: 230, startPoint y: 153, endPoint x: 251, endPoint y: 155, distance: 21.3
click at [251, 155] on span at bounding box center [250, 153] width 10 height 10
click at [991, 353] on icon "Map marker" at bounding box center [995, 350] width 17 height 22
click at [494, 149] on div at bounding box center [489, 144] width 10 height 10
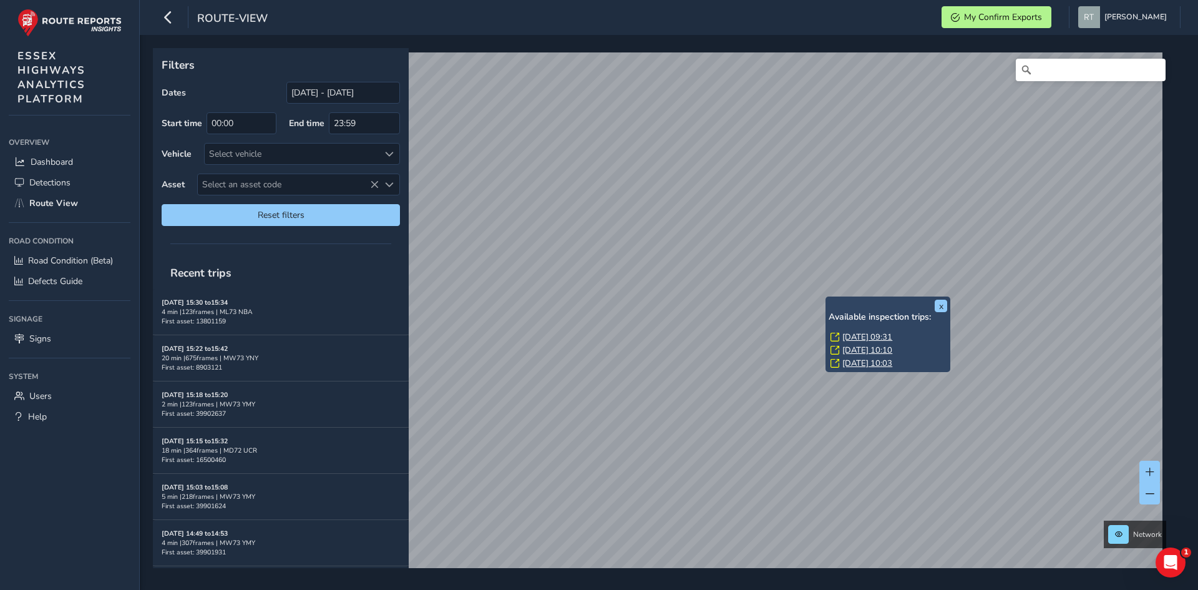
click at [851, 341] on link "[DATE] 09:31" at bounding box center [868, 336] width 50 height 11
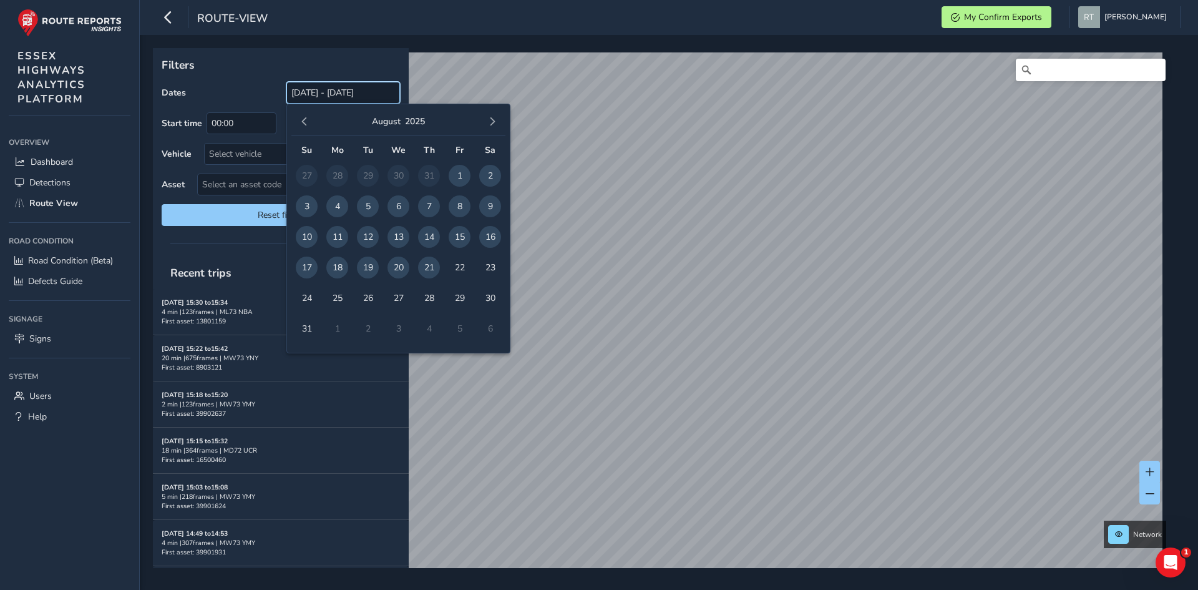
click at [344, 90] on input "[DATE] - [DATE]" at bounding box center [343, 93] width 114 height 22
click at [298, 122] on button "button" at bounding box center [304, 121] width 17 height 17
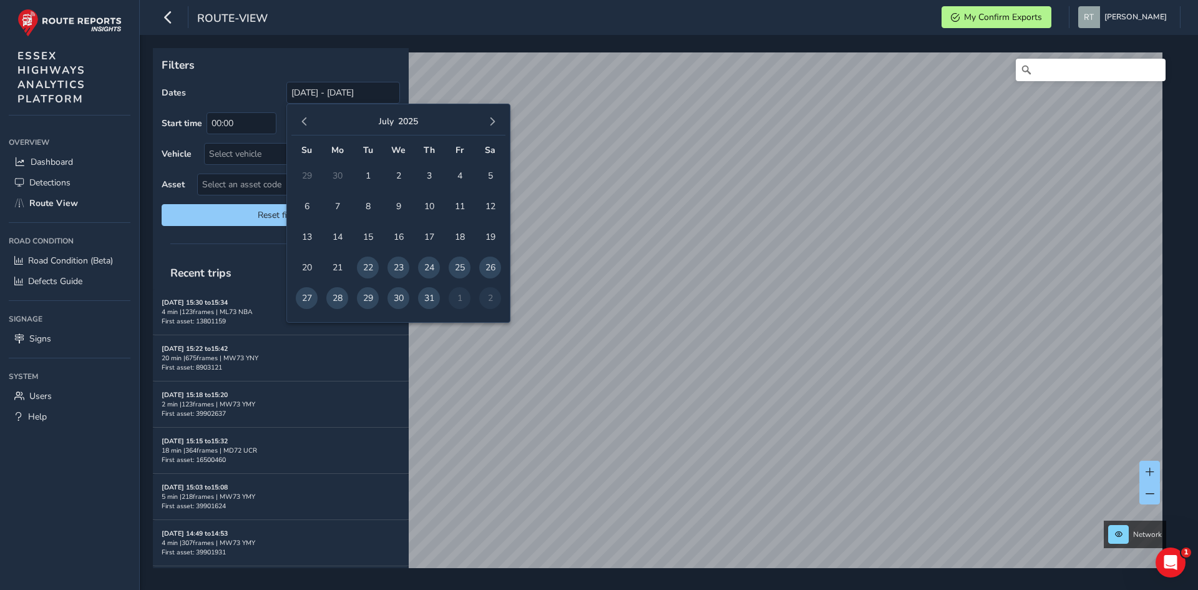
click at [298, 122] on button "button" at bounding box center [304, 121] width 17 height 17
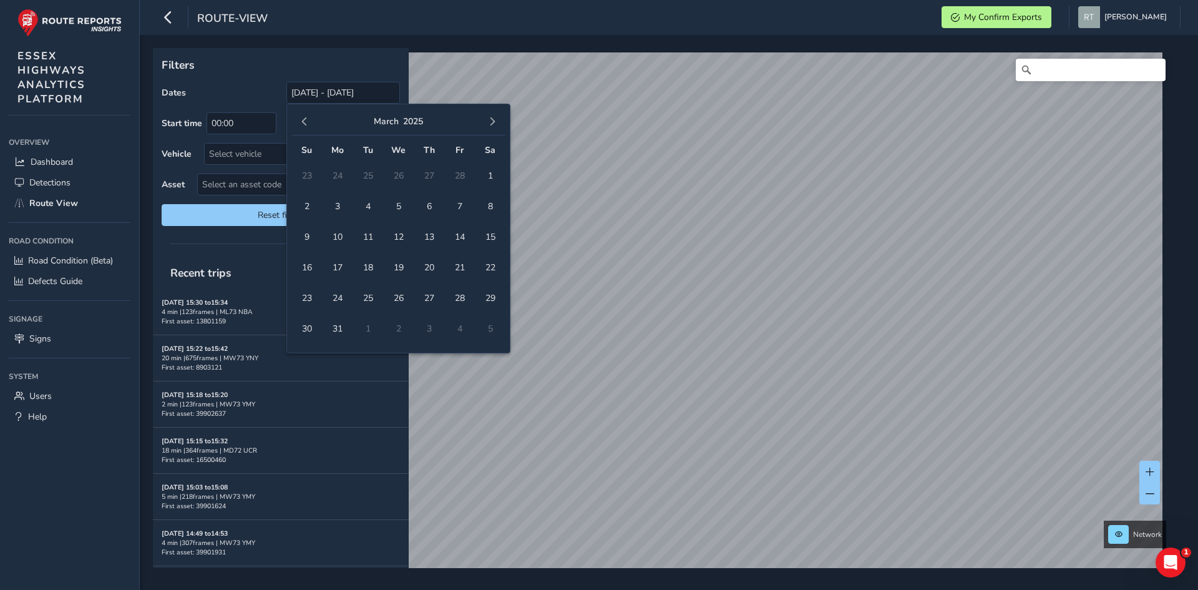
click at [298, 122] on button "button" at bounding box center [304, 121] width 17 height 17
click at [398, 177] on span "1" at bounding box center [399, 176] width 22 height 22
click at [491, 121] on span "button" at bounding box center [492, 121] width 9 height 9
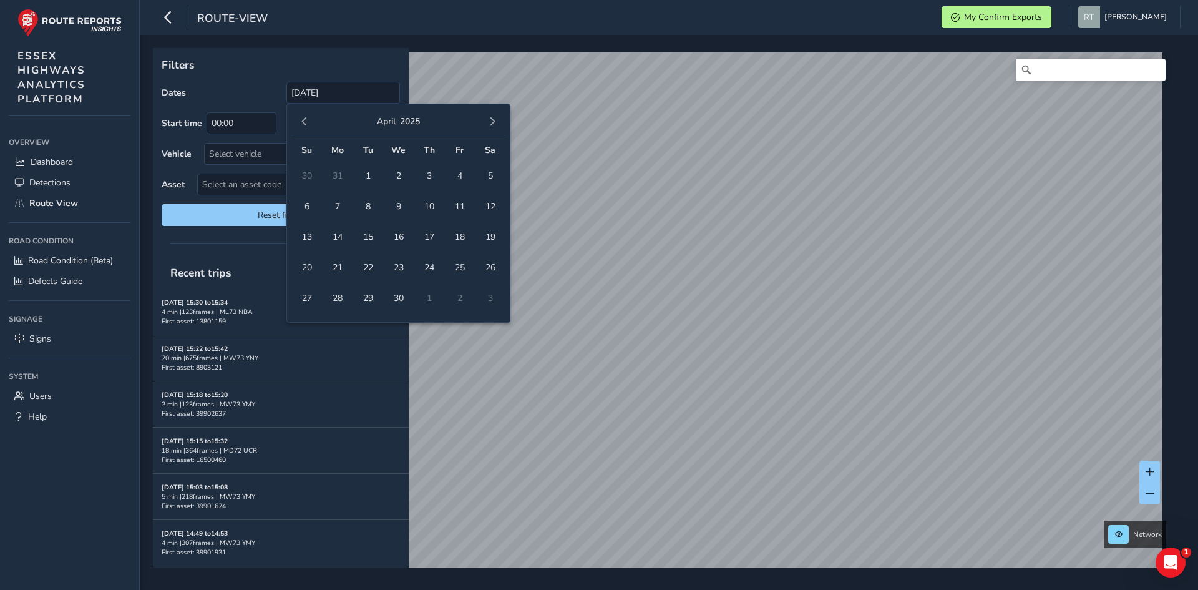
click at [491, 121] on span "button" at bounding box center [492, 121] width 9 height 9
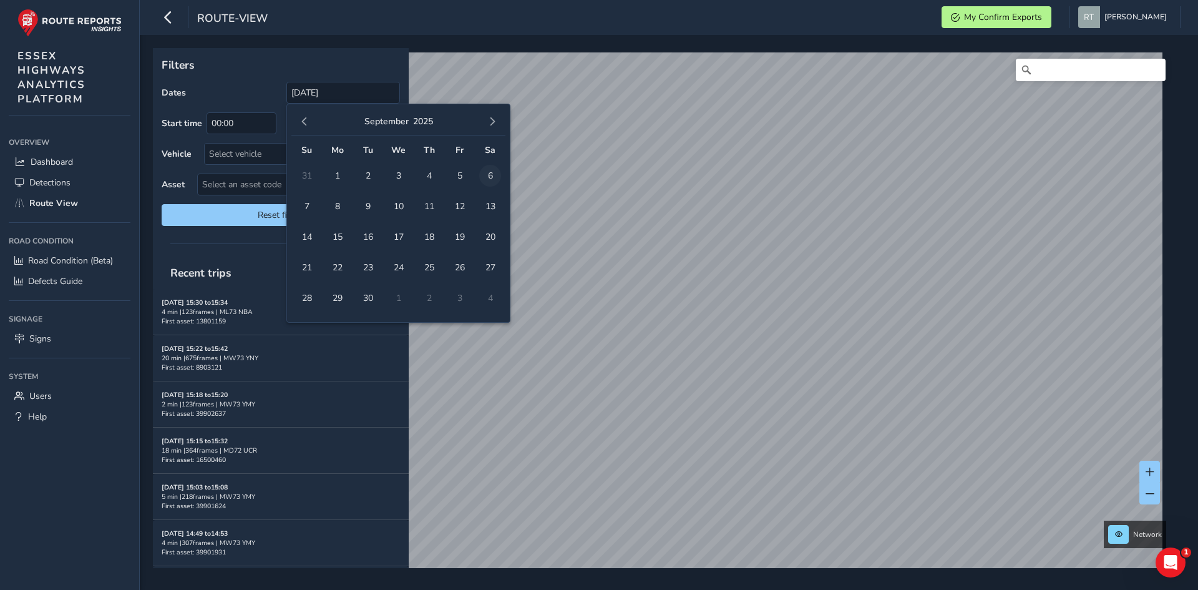
click at [490, 179] on span "6" at bounding box center [490, 176] width 22 height 22
type input "[DATE] - [DATE]"
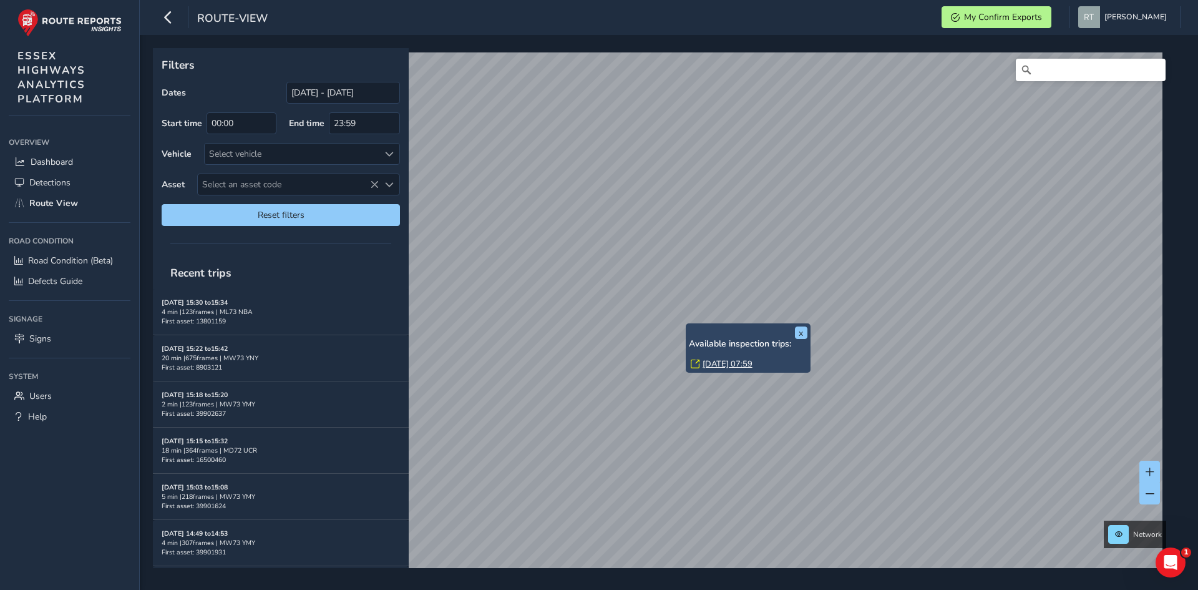
click at [707, 365] on link "[DATE] 07:59" at bounding box center [728, 363] width 50 height 11
